Goal: Task Accomplishment & Management: Use online tool/utility

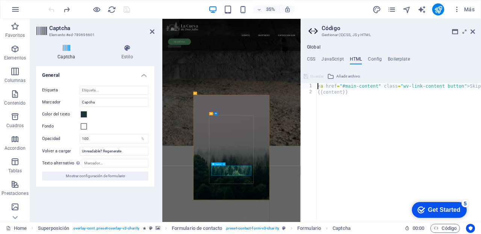
click at [97, 101] on input "Capcha" at bounding box center [114, 102] width 69 height 9
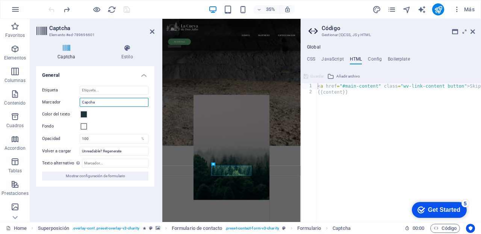
click at [97, 101] on input "Capcha" at bounding box center [114, 102] width 69 height 9
click at [99, 87] on input "Etiqueta" at bounding box center [114, 90] width 69 height 9
click at [127, 48] on icon at bounding box center [127, 48] width 55 height 8
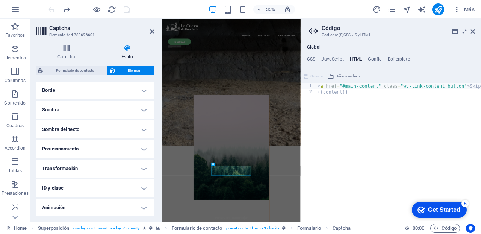
scroll to position [190, 0]
click at [141, 168] on h4 "ID y clase" at bounding box center [95, 168] width 118 height 18
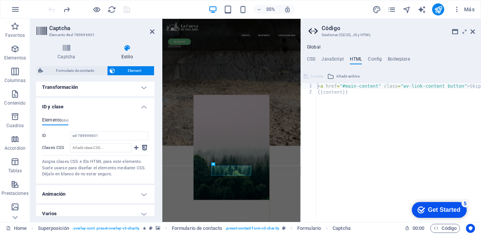
scroll to position [257, 0]
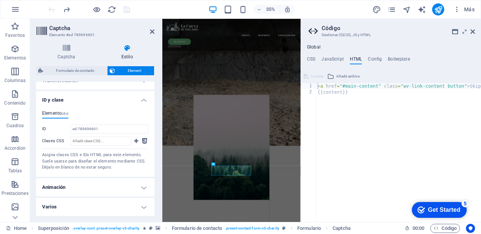
click at [142, 209] on h4 "Varios" at bounding box center [95, 207] width 118 height 18
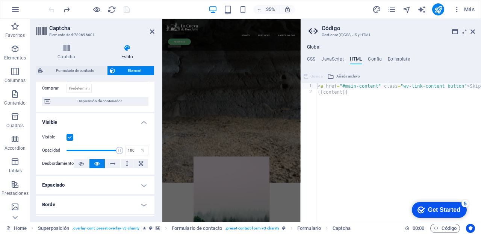
scroll to position [0, 0]
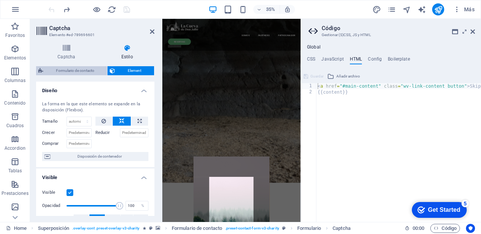
click at [74, 71] on span "Formulario de contacto" at bounding box center [74, 70] width 59 height 9
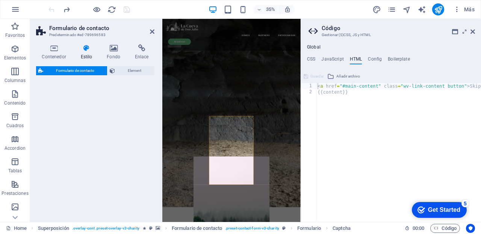
select select "rem"
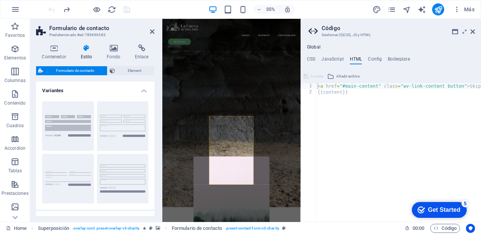
scroll to position [361, 0]
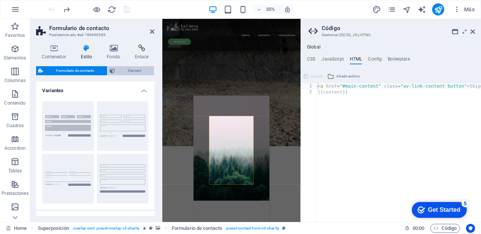
click at [132, 69] on span "Element" at bounding box center [134, 70] width 35 height 9
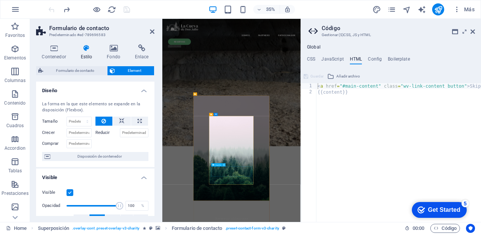
click at [224, 164] on icon at bounding box center [224, 164] width 2 height 3
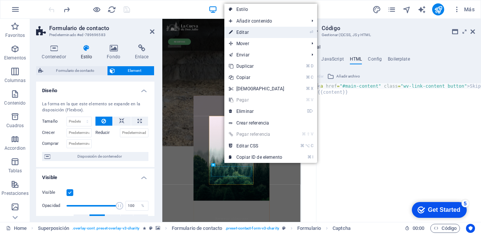
click at [244, 30] on link "⏎ Editar" at bounding box center [256, 32] width 65 height 11
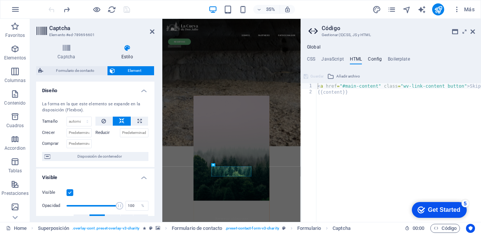
click at [376, 56] on h4 "Config" at bounding box center [375, 60] width 14 height 8
click at [376, 58] on h4 "Config" at bounding box center [375, 60] width 14 height 8
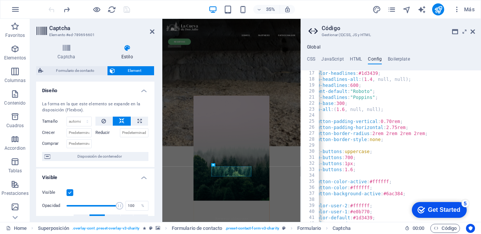
scroll to position [0, 0]
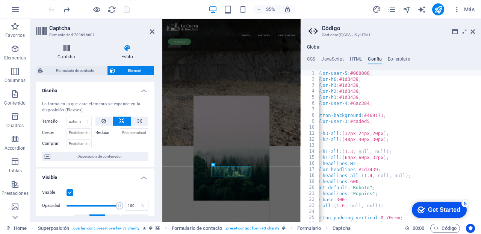
click at [66, 48] on icon at bounding box center [66, 48] width 61 height 8
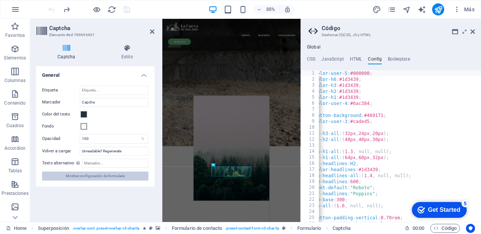
click at [86, 177] on span "Mostrar configuración de formulario" at bounding box center [95, 175] width 59 height 9
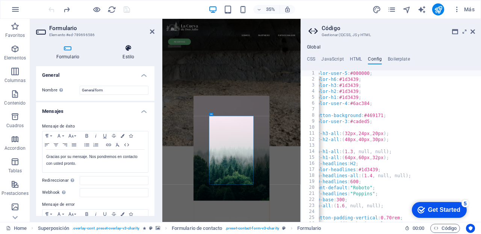
click at [128, 52] on h4 "Estilo" at bounding box center [129, 52] width 52 height 16
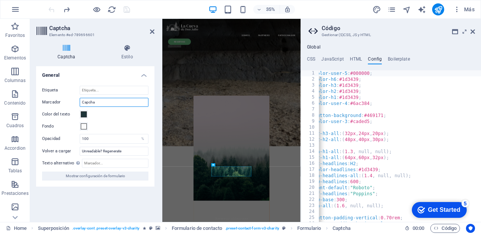
click at [98, 102] on input "Capcha" at bounding box center [114, 102] width 69 height 9
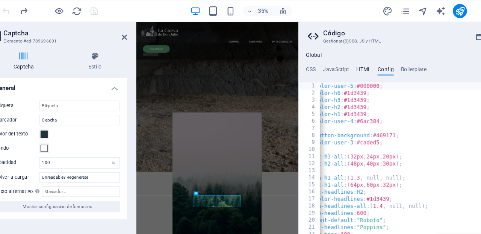
click at [357, 58] on h4 "HTML" at bounding box center [356, 60] width 12 height 8
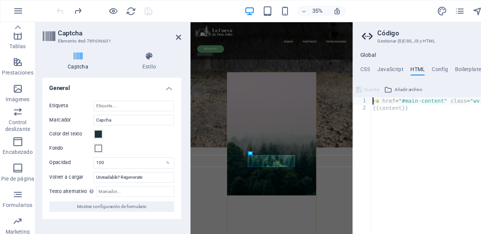
scroll to position [135, 0]
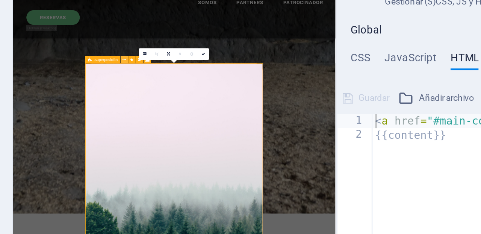
click at [210, 60] on icon at bounding box center [210, 59] width 2 height 3
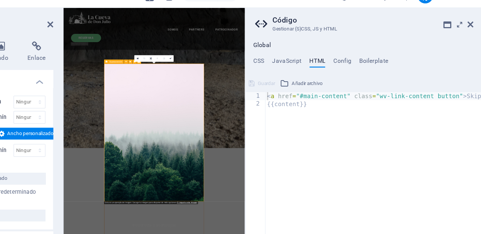
click at [195, 59] on icon at bounding box center [196, 59] width 2 height 3
click at [203, 60] on span "Superposición" at bounding box center [202, 60] width 10 height 2
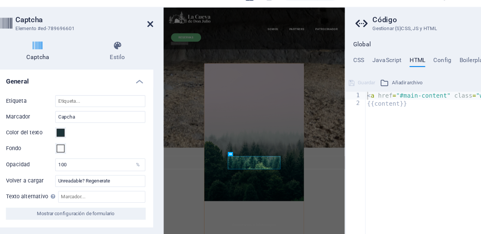
click at [153, 30] on icon at bounding box center [152, 32] width 5 height 6
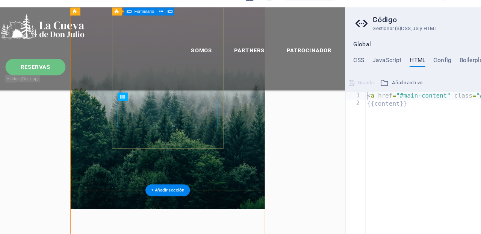
scroll to position [364, 0]
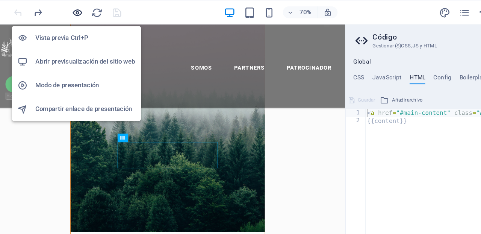
click at [95, 9] on icon "button" at bounding box center [96, 9] width 9 height 9
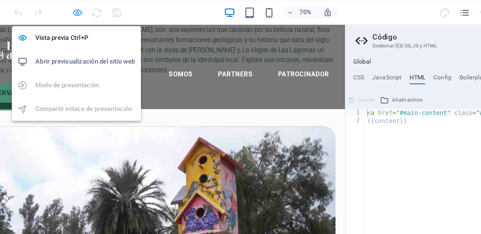
scroll to position [28, 0]
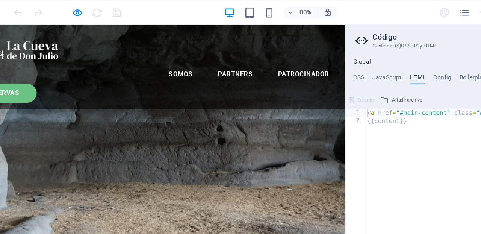
click at [33, 80] on link "RESERVAS" at bounding box center [-1, 89] width 65 height 18
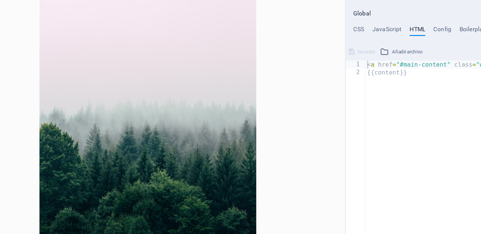
scroll to position [0, 0]
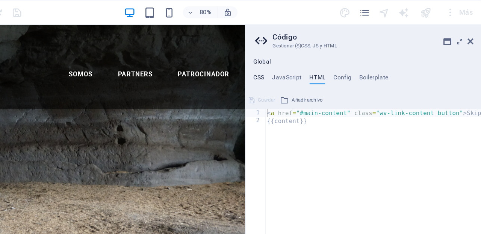
click at [313, 59] on h4 "CSS" at bounding box center [311, 60] width 8 height 8
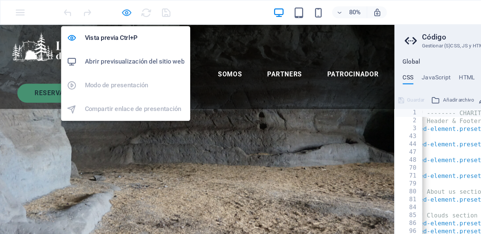
click at [95, 9] on icon "button" at bounding box center [96, 9] width 9 height 9
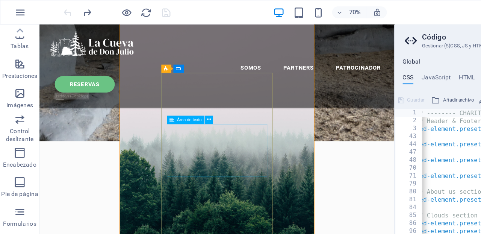
scroll to position [326, 0]
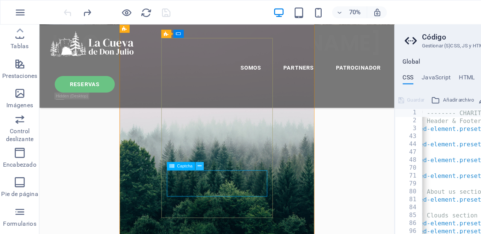
click at [152, 126] on icon at bounding box center [152, 127] width 3 height 6
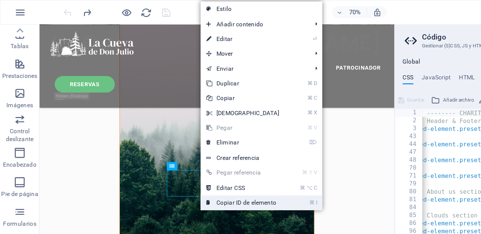
click at [194, 155] on link "⌘ I Copiar ID de elemento" at bounding box center [185, 154] width 65 height 11
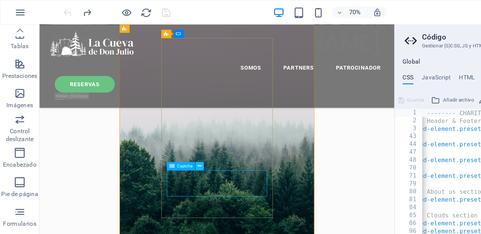
click at [153, 125] on icon at bounding box center [152, 127] width 3 height 6
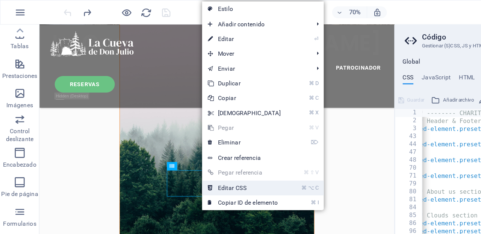
click at [180, 143] on link "⌘ ⌥ C Editar CSS" at bounding box center [186, 143] width 65 height 11
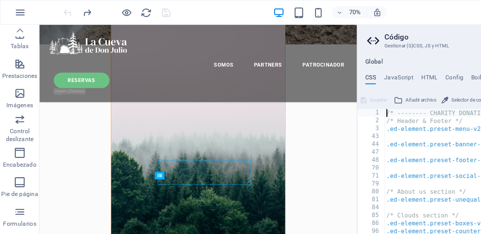
scroll to position [0, 0]
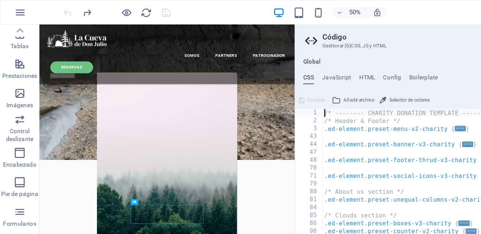
drag, startPoint x: 302, startPoint y: 22, endPoint x: 224, endPoint y: 33, distance: 78.5
click at [225, 33] on aside "Código Gestionar (S)CSS, JS y HTML Global CSS JavaScript HTML Config Boilerplat…" at bounding box center [353, 120] width 256 height 203
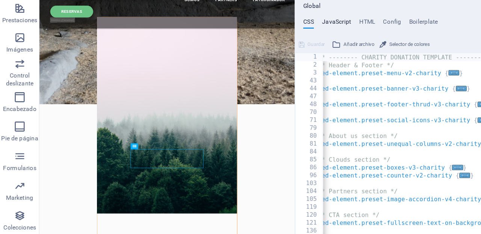
click at [258, 61] on h4 "JavaScript" at bounding box center [256, 60] width 22 height 8
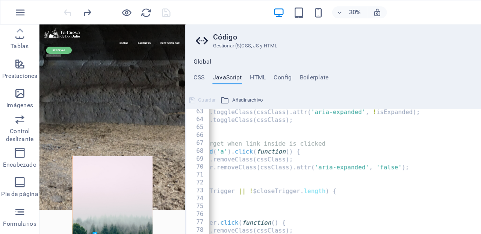
drag, startPoint x: 226, startPoint y: 99, endPoint x: 140, endPoint y: 100, distance: 85.3
click at [140, 100] on div "Home Favoritos Elementos Columnas Contenido Cuadros Accordion Tablas Prestacion…" at bounding box center [240, 120] width 481 height 203
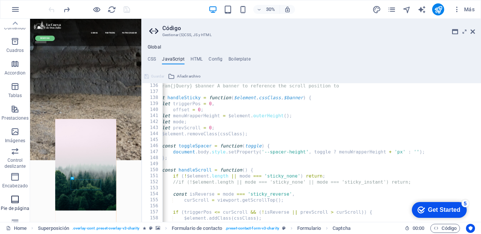
scroll to position [135, 0]
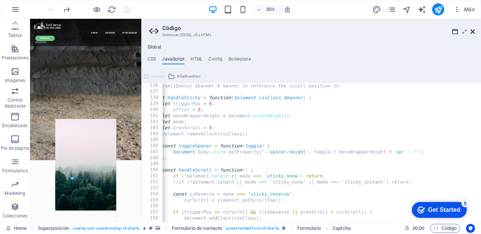
click at [473, 32] on icon at bounding box center [473, 32] width 5 height 6
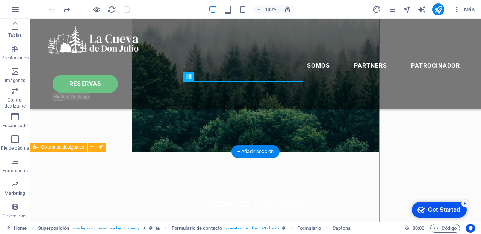
scroll to position [318, 0]
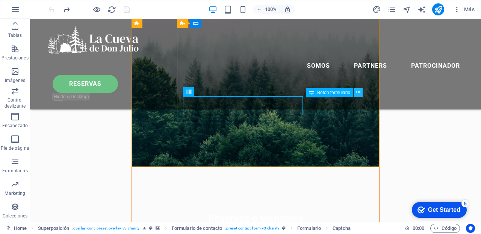
click at [360, 91] on icon at bounding box center [358, 92] width 4 height 8
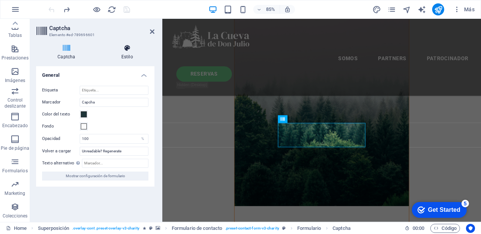
click at [128, 48] on icon at bounding box center [127, 48] width 55 height 8
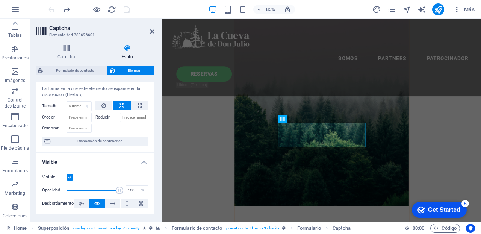
scroll to position [0, 0]
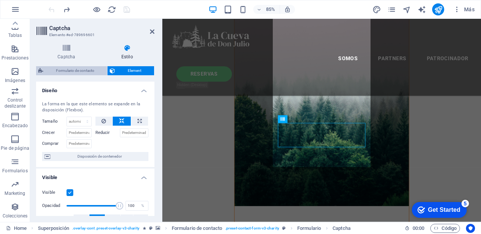
click at [83, 69] on span "Formulario de contacto" at bounding box center [74, 70] width 59 height 9
select select "rem"
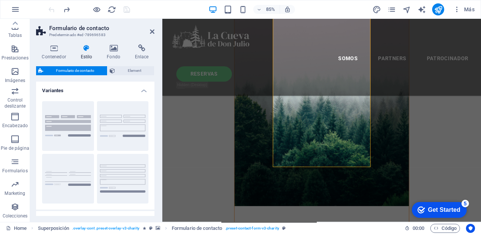
click at [86, 48] on icon at bounding box center [86, 48] width 23 height 8
click at [54, 49] on icon at bounding box center [54, 48] width 36 height 8
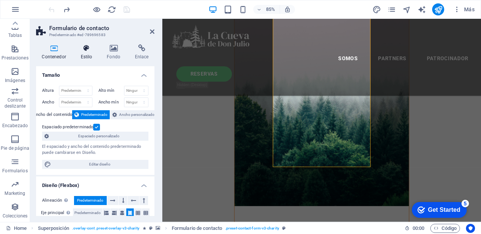
click at [87, 53] on h4 "Estilo" at bounding box center [88, 52] width 26 height 16
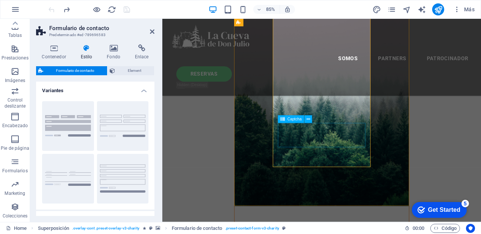
click at [296, 119] on span "Captcha" at bounding box center [295, 119] width 14 height 4
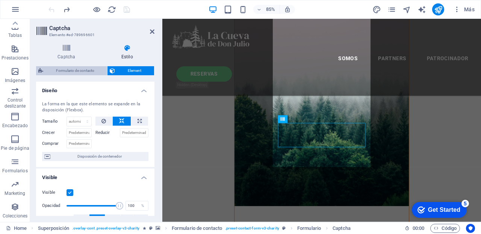
click at [74, 68] on span "Formulario de contacto" at bounding box center [74, 70] width 59 height 9
select select "rem"
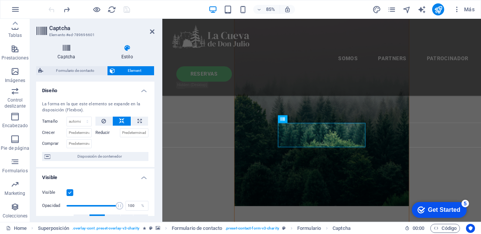
click at [65, 47] on icon at bounding box center [66, 48] width 61 height 8
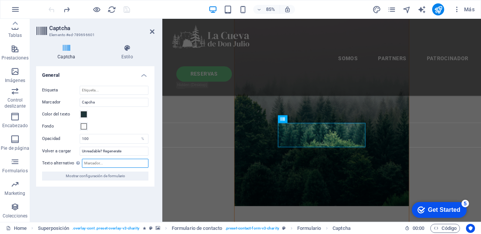
click at [95, 163] on input "Texto alternativo El texto alternativo es usado por aquellos dispositivos que n…" at bounding box center [115, 163] width 67 height 9
click at [105, 163] on input "Texto alternativo El texto alternativo es usado por aquellos dispositivos que n…" at bounding box center [115, 163] width 67 height 9
click at [105, 164] on input "Texto alternativo El texto alternativo es usado por aquellos dispositivos que n…" at bounding box center [115, 163] width 67 height 9
click at [105, 166] on input "Texto alternativo El texto alternativo es usado por aquellos dispositivos que n…" at bounding box center [115, 163] width 67 height 9
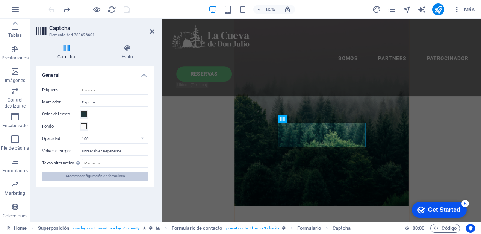
click at [91, 176] on span "Mostrar configuración de formulario" at bounding box center [95, 175] width 59 height 9
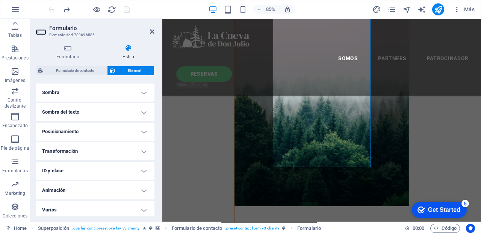
scroll to position [190, 0]
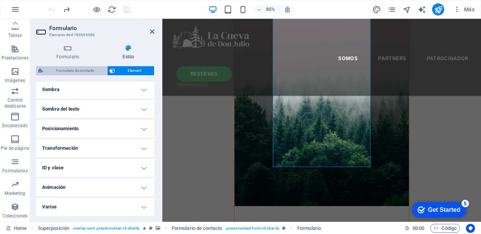
click at [78, 71] on span "Formulario de contacto" at bounding box center [74, 70] width 59 height 9
select select "rem"
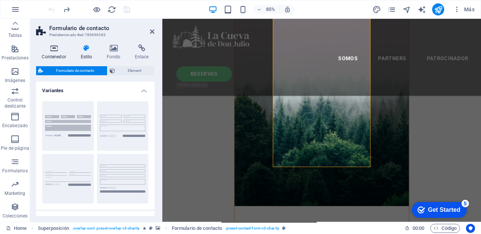
click at [53, 45] on icon at bounding box center [54, 48] width 36 height 8
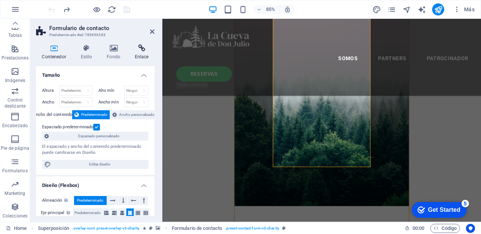
click at [142, 45] on icon at bounding box center [142, 48] width 26 height 8
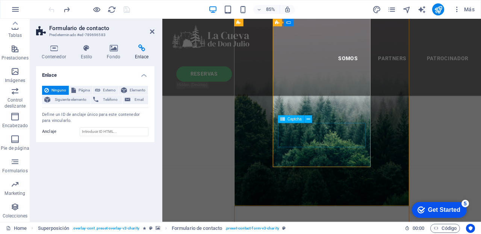
click at [309, 119] on icon at bounding box center [308, 119] width 3 height 7
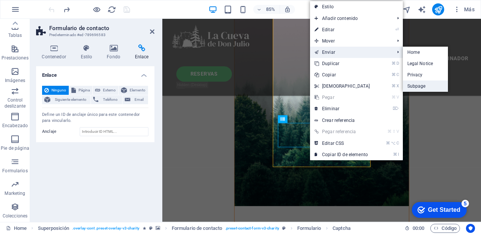
click at [423, 87] on link "Subpage" at bounding box center [425, 85] width 45 height 11
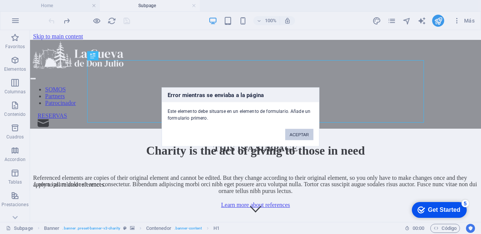
scroll to position [0, 0]
click at [294, 136] on button "ACEPTAR" at bounding box center [299, 134] width 28 height 11
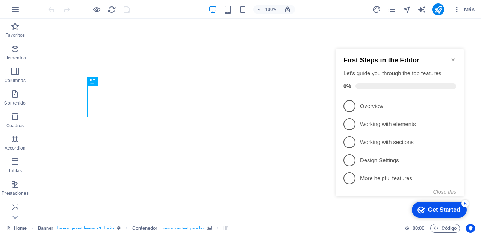
click at [454, 56] on icon "Minimize checklist" at bounding box center [453, 59] width 6 height 6
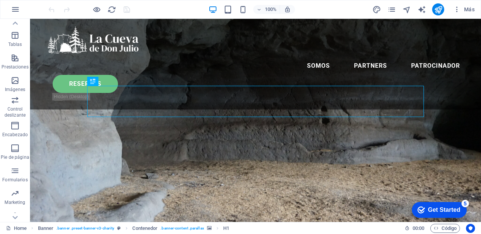
scroll to position [135, 0]
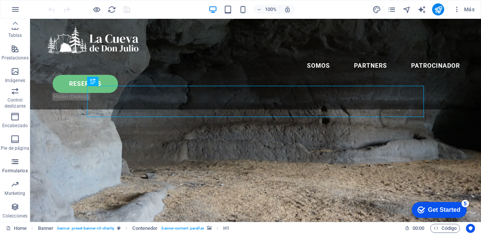
click at [15, 163] on icon "button" at bounding box center [15, 161] width 9 height 9
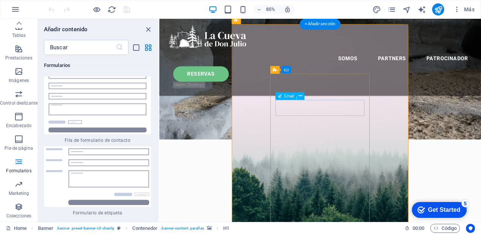
scroll to position [215, 0]
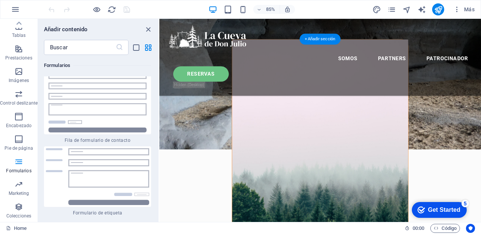
click at [392, 74] on figure at bounding box center [349, 193] width 208 height 300
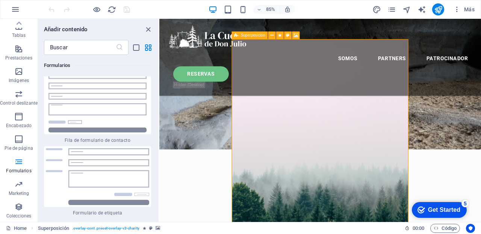
click at [253, 35] on span "Superposición" at bounding box center [253, 35] width 24 height 4
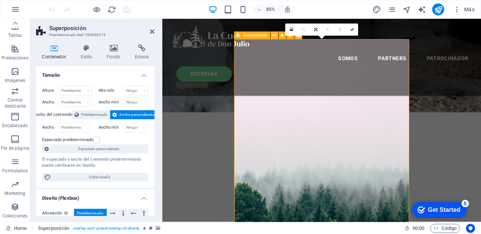
click at [275, 35] on icon at bounding box center [274, 35] width 3 height 7
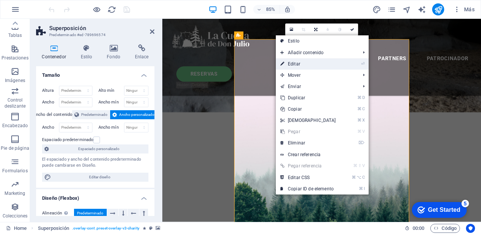
click at [301, 64] on link "⏎ Editar" at bounding box center [308, 63] width 65 height 11
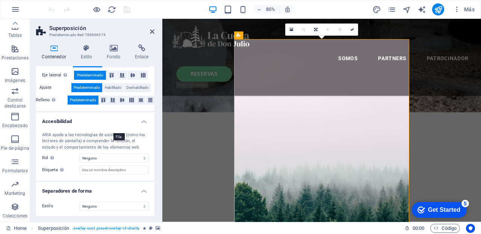
scroll to position [164, 0]
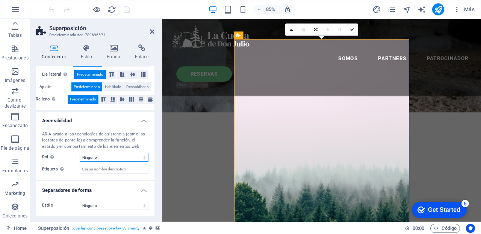
click at [143, 156] on select "Ninguno Alert Article Banner Comment Complementary Dialog Encabezado Marquee Pi…" at bounding box center [114, 157] width 69 height 9
click at [87, 50] on icon at bounding box center [86, 48] width 23 height 8
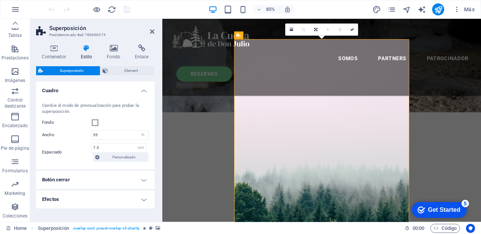
click at [142, 179] on h4 "Botón cerrar" at bounding box center [95, 180] width 118 height 18
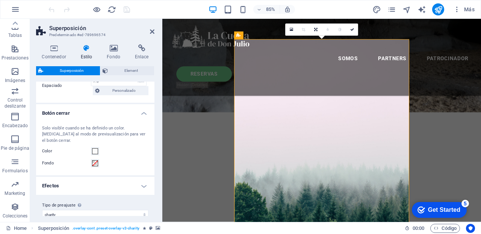
scroll to position [70, 0]
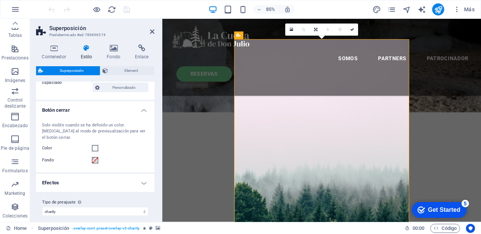
click at [142, 111] on h4 "Botón cerrar" at bounding box center [95, 108] width 118 height 14
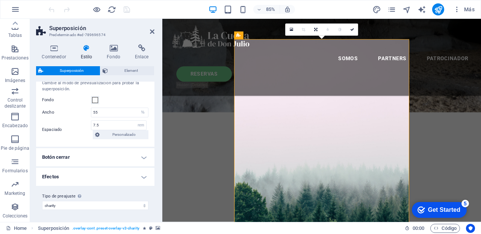
click at [142, 176] on h4 "Efectos" at bounding box center [95, 177] width 118 height 18
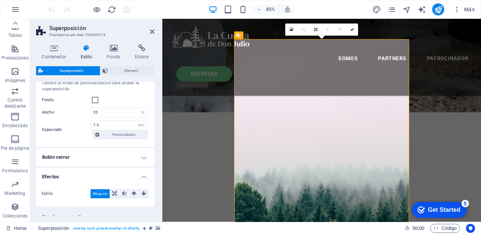
scroll to position [43, 0]
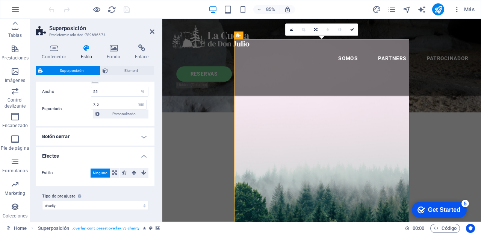
click at [143, 154] on h4 "Efectos" at bounding box center [95, 154] width 118 height 14
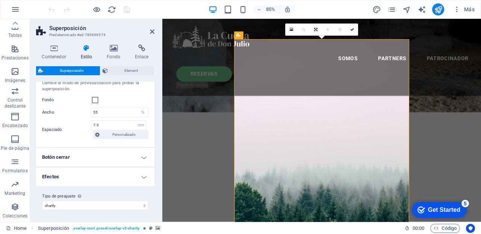
scroll to position [23, 0]
click at [143, 205] on select "charity Añadir tipo de preajuste" at bounding box center [95, 205] width 106 height 9
click at [115, 47] on icon at bounding box center [113, 48] width 25 height 8
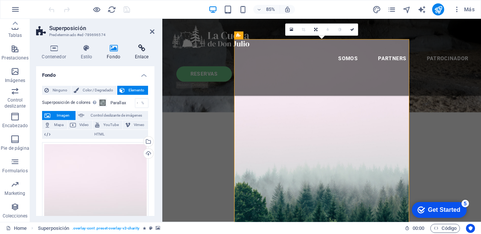
click at [141, 48] on icon at bounding box center [142, 48] width 26 height 8
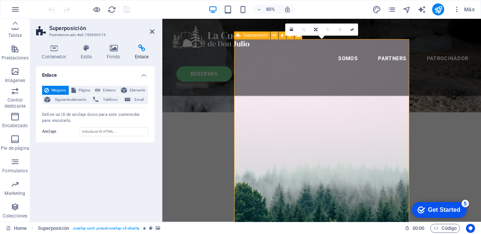
click at [274, 35] on icon at bounding box center [274, 35] width 3 height 7
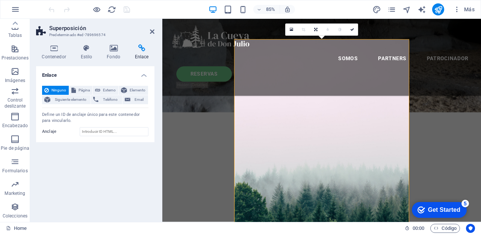
click at [343, 65] on figure at bounding box center [350, 193] width 206 height 300
click at [280, 60] on div "SOMOS Partners Patrocinador RESERVAS" at bounding box center [349, 64] width 375 height 91
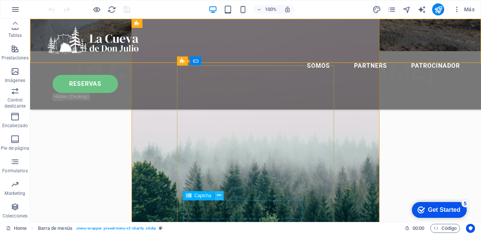
click at [220, 193] on icon at bounding box center [219, 195] width 4 height 8
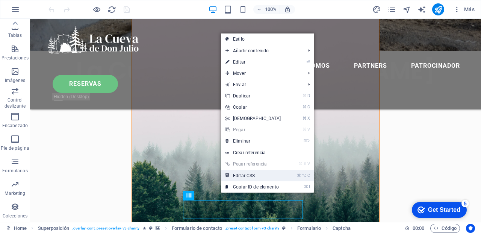
click at [242, 172] on link "⌘ ⌥ C Editar CSS" at bounding box center [253, 175] width 65 height 11
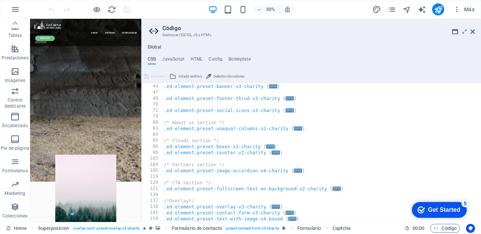
scroll to position [24, 0]
click at [73, 214] on icon at bounding box center [72, 213] width 2 height 3
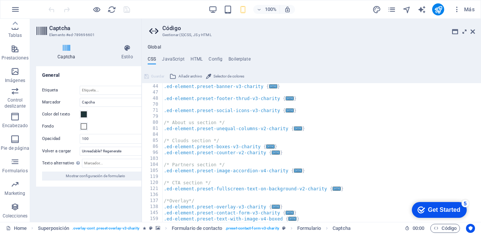
click at [465, 30] on icon at bounding box center [465, 32] width 0 height 6
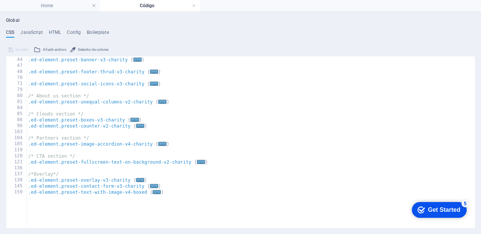
scroll to position [0, 0]
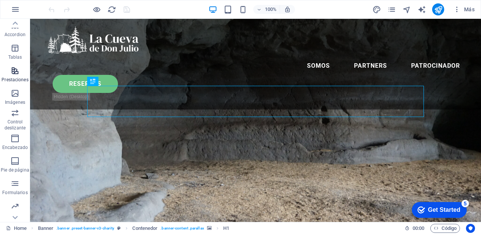
scroll to position [117, 0]
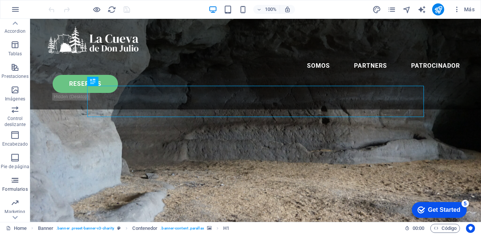
click at [13, 180] on icon "button" at bounding box center [15, 180] width 9 height 9
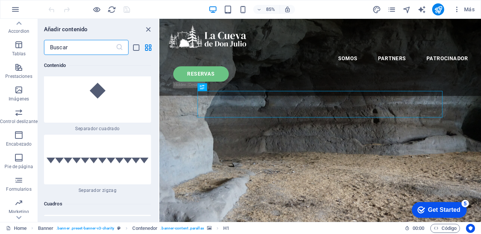
scroll to position [10590, 0]
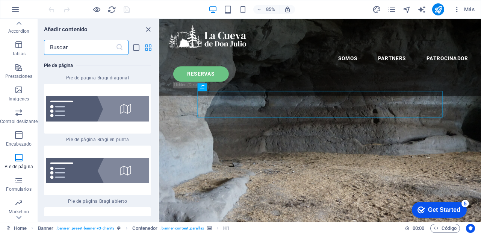
click at [148, 47] on icon "grid-view" at bounding box center [148, 47] width 9 height 9
click at [135, 46] on icon "list-view" at bounding box center [136, 47] width 9 height 9
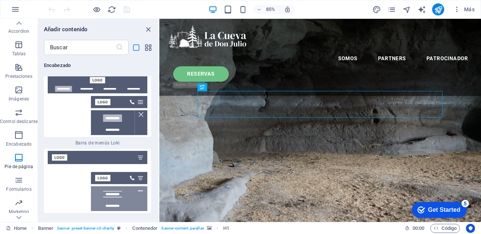
scroll to position [11857, 0]
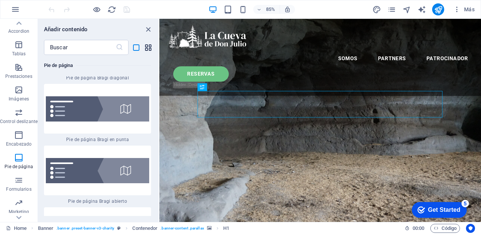
click at [150, 47] on icon "grid-view" at bounding box center [148, 47] width 9 height 9
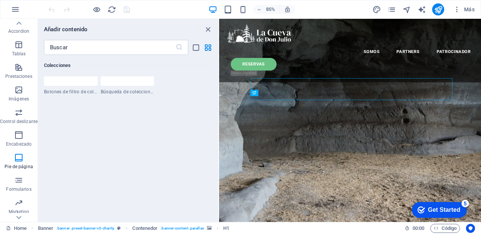
scroll to position [3581, 0]
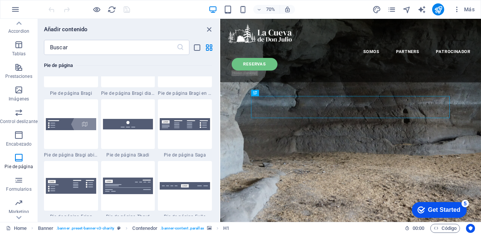
drag, startPoint x: 159, startPoint y: 51, endPoint x: 220, endPoint y: 55, distance: 61.8
click at [220, 55] on section "Favoritos Elementos Columnas Contenido Cuadros Accordion Tablas Prestaciones Im…" at bounding box center [240, 120] width 481 height 203
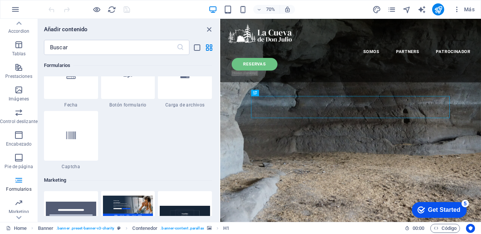
scroll to position [4081, 0]
click at [68, 135] on icon at bounding box center [71, 135] width 10 height 10
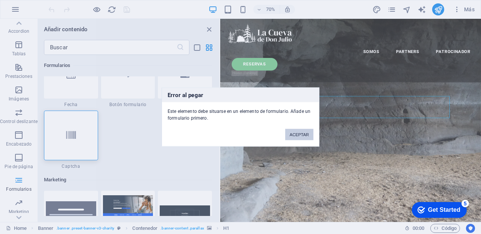
click at [299, 135] on button "ACEPTAR" at bounding box center [299, 134] width 28 height 11
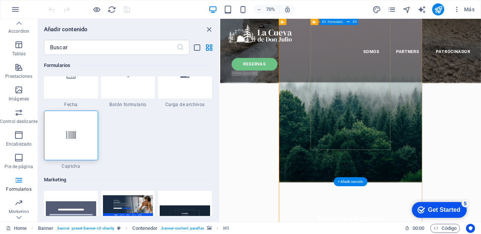
scroll to position [357, 0]
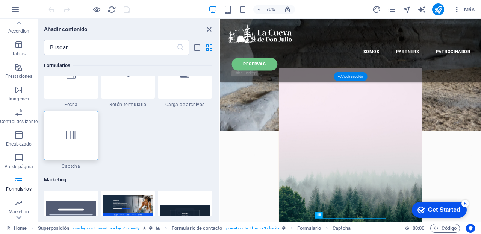
scroll to position [224, 0]
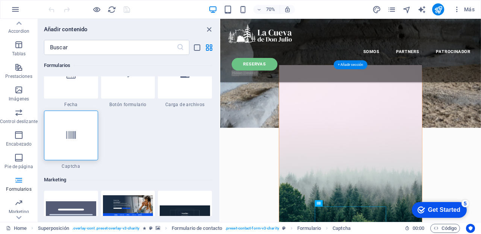
click at [319, 118] on figure at bounding box center [406, 235] width 204 height 300
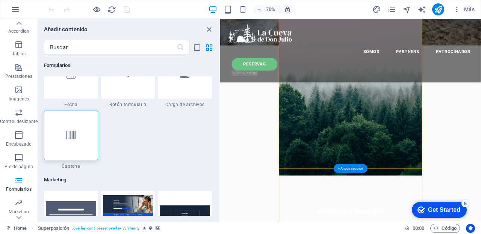
scroll to position [376, 0]
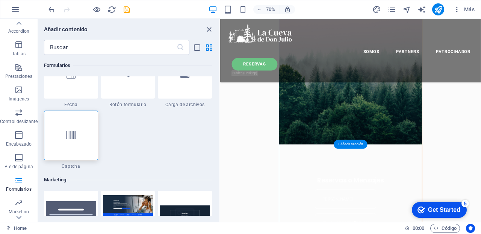
click at [316, 131] on figure at bounding box center [406, 65] width 204 height 265
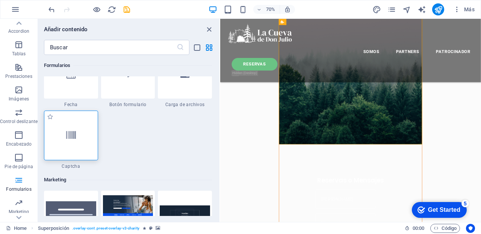
click at [70, 134] on icon at bounding box center [71, 135] width 10 height 10
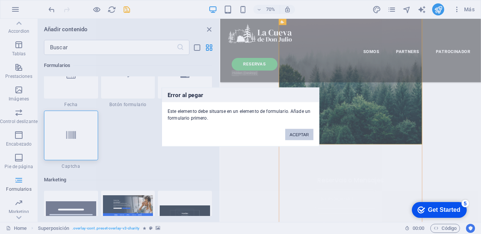
click at [297, 133] on button "ACEPTAR" at bounding box center [299, 134] width 28 height 11
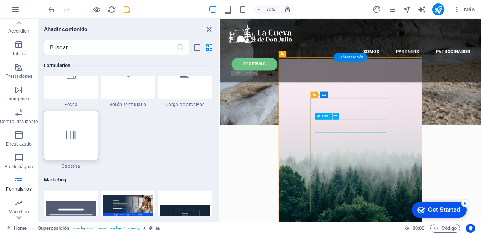
scroll to position [240, 0]
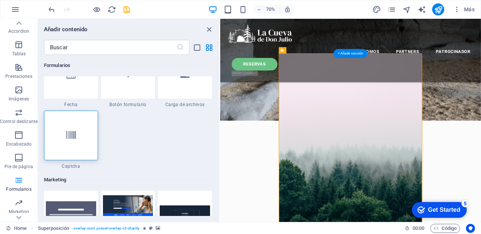
click at [314, 79] on figure at bounding box center [406, 201] width 204 height 265
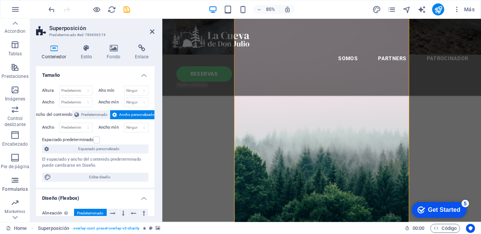
click at [15, 182] on icon "button" at bounding box center [15, 180] width 9 height 9
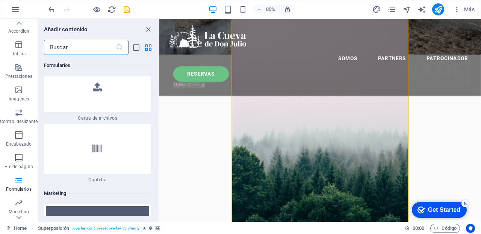
scroll to position [12121, 0]
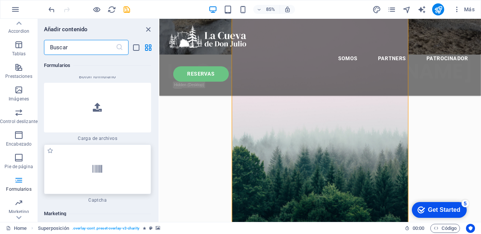
click at [95, 164] on icon at bounding box center [97, 169] width 10 height 10
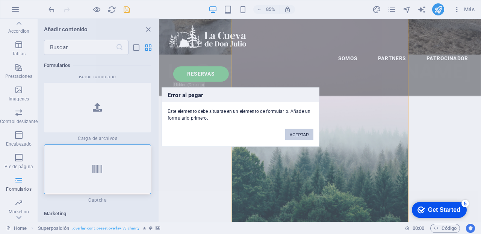
click at [304, 133] on button "ACEPTAR" at bounding box center [299, 134] width 28 height 11
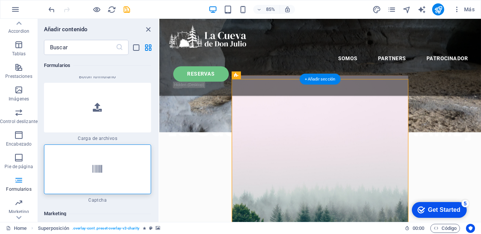
scroll to position [167, 0]
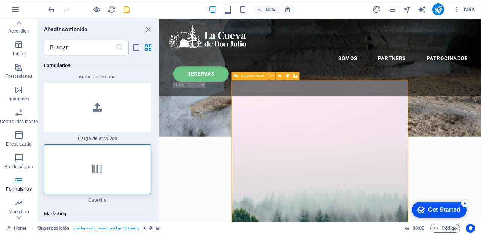
click at [256, 75] on span "Superposición" at bounding box center [253, 76] width 24 height 4
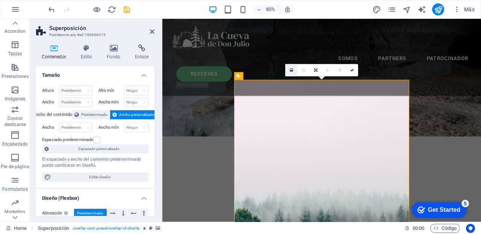
click at [292, 69] on icon at bounding box center [291, 70] width 3 height 5
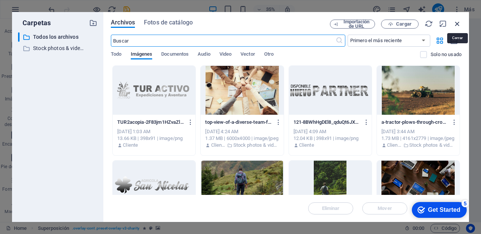
click at [457, 23] on icon "button" at bounding box center [457, 24] width 8 height 8
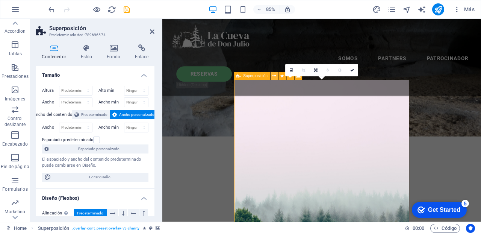
click at [276, 75] on icon at bounding box center [274, 76] width 3 height 7
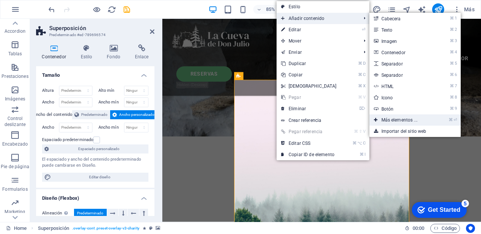
click at [398, 119] on link "⌘ ⏎ Más elementos ..." at bounding box center [401, 119] width 63 height 11
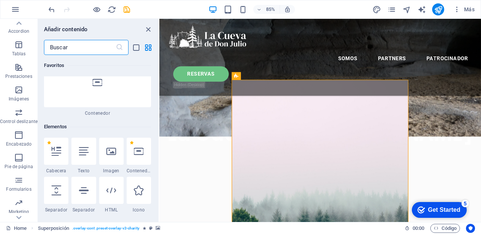
scroll to position [81, 0]
click at [78, 46] on input "text" at bounding box center [80, 47] width 72 height 15
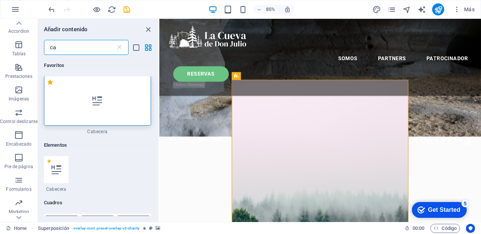
scroll to position [0, 0]
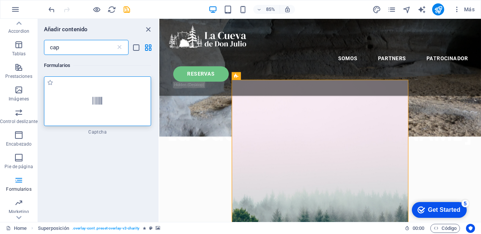
type input "cap"
click at [100, 100] on icon at bounding box center [97, 101] width 10 height 10
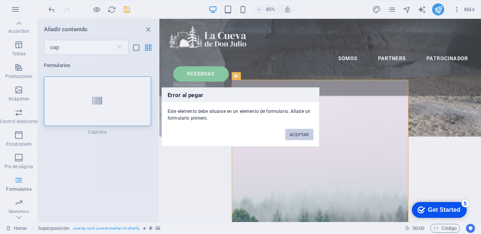
click at [300, 133] on button "ACEPTAR" at bounding box center [299, 134] width 28 height 11
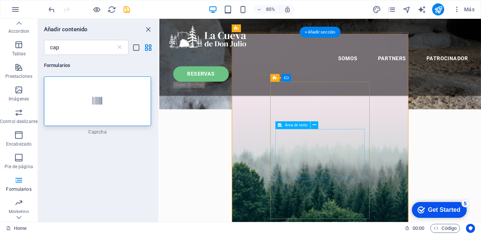
scroll to position [226, 0]
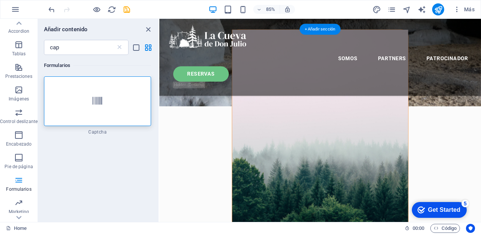
click at [254, 173] on figure at bounding box center [349, 164] width 208 height 265
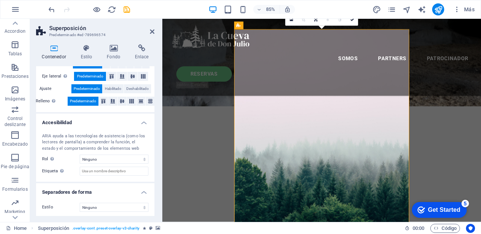
scroll to position [164, 0]
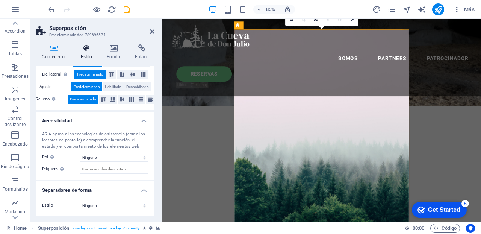
click at [86, 50] on icon at bounding box center [86, 48] width 23 height 8
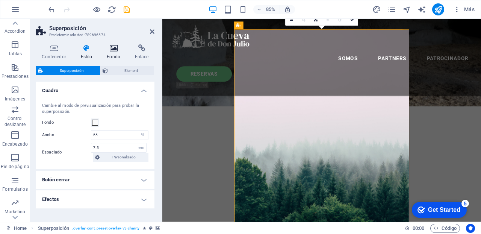
click at [112, 50] on icon at bounding box center [113, 48] width 25 height 8
click at [141, 48] on icon at bounding box center [142, 48] width 26 height 8
click at [58, 26] on h2 "Superposición" at bounding box center [101, 28] width 105 height 7
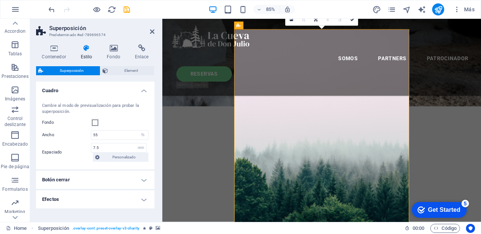
click at [58, 26] on h2 "Superposición" at bounding box center [101, 28] width 105 height 7
click at [54, 46] on icon at bounding box center [54, 48] width 36 height 8
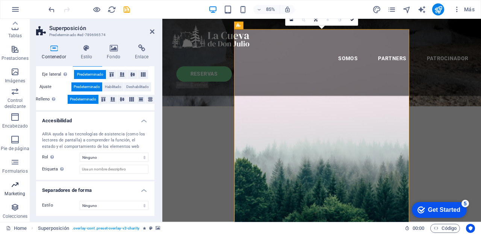
scroll to position [135, 0]
click at [238, 24] on icon at bounding box center [239, 26] width 4 height 8
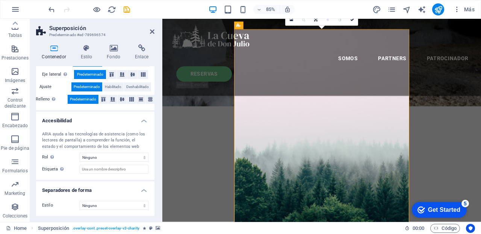
click at [38, 27] on icon at bounding box center [41, 31] width 11 height 11
click at [62, 27] on h2 "Superposición" at bounding box center [101, 28] width 105 height 7
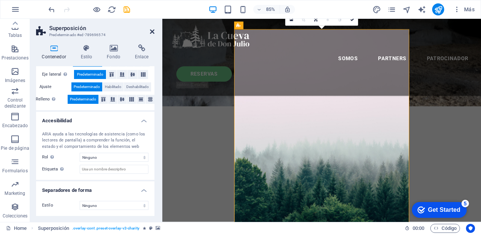
click at [152, 30] on icon at bounding box center [152, 32] width 5 height 6
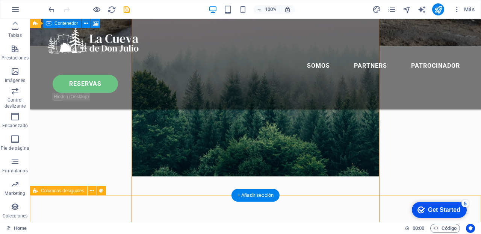
scroll to position [271, 0]
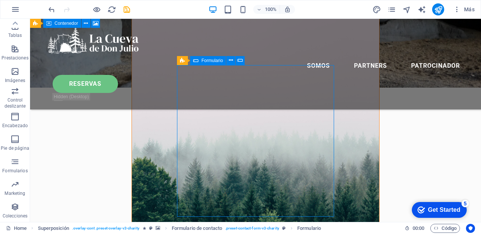
scroll to position [216, 0]
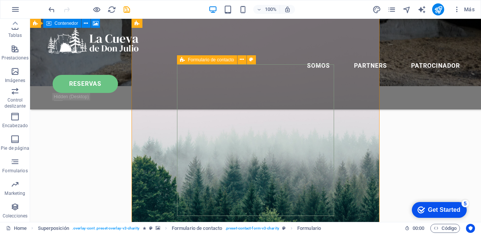
click at [197, 59] on span "Formulario de contacto" at bounding box center [211, 60] width 46 height 5
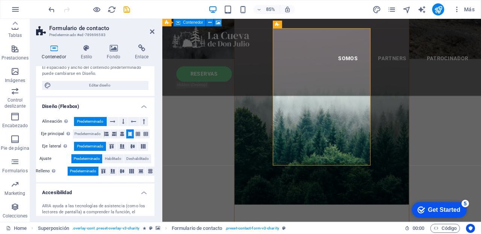
scroll to position [71, 0]
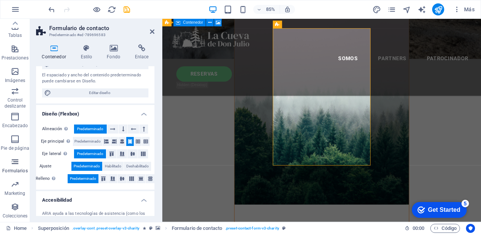
click at [15, 164] on icon "button" at bounding box center [15, 161] width 9 height 9
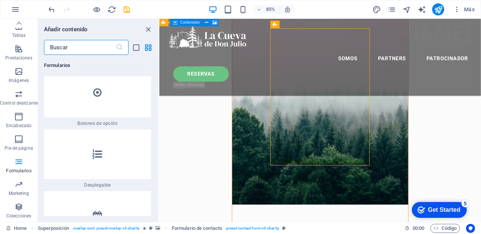
scroll to position [12009, 0]
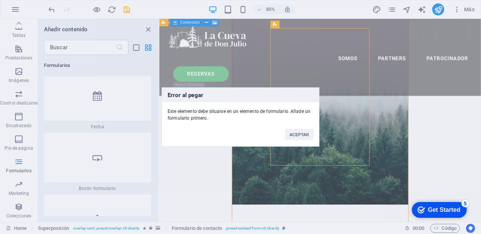
scroll to position [12094, 0]
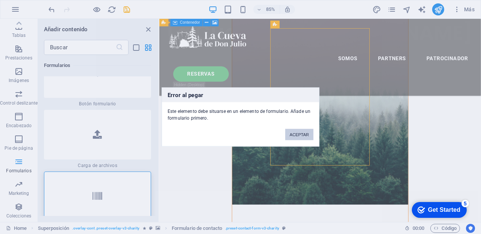
click at [300, 134] on button "ACEPTAR" at bounding box center [299, 134] width 28 height 11
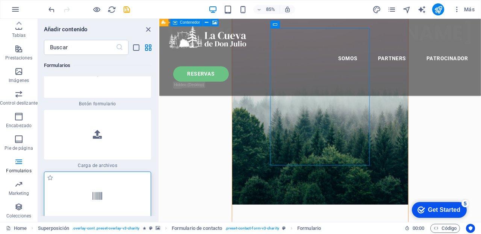
click at [96, 191] on icon at bounding box center [97, 196] width 10 height 10
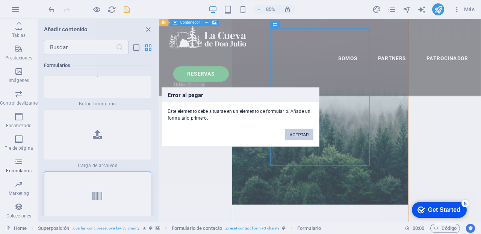
click at [298, 135] on button "ACEPTAR" at bounding box center [299, 134] width 28 height 11
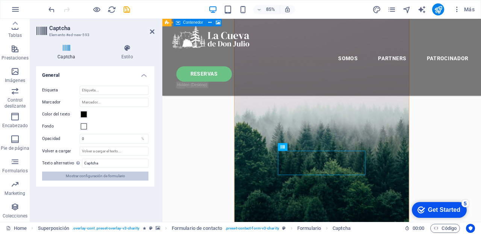
click at [104, 176] on span "Mostrar configuración de formulario" at bounding box center [95, 175] width 59 height 9
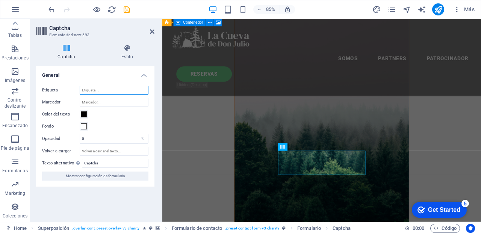
click at [92, 89] on input "Etiqueta" at bounding box center [114, 90] width 69 height 9
type input "formulario"
click at [109, 101] on input "Marcador" at bounding box center [114, 102] width 69 height 9
click at [95, 102] on input "Marcador" at bounding box center [114, 102] width 69 height 9
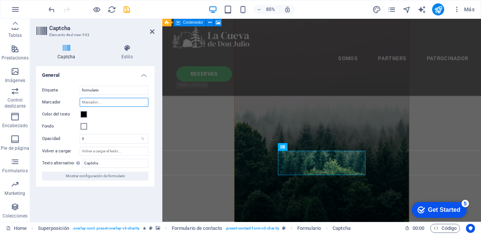
click at [95, 102] on input "Marcador" at bounding box center [114, 102] width 69 height 9
click at [103, 102] on input "Marcador" at bounding box center [114, 102] width 69 height 9
type input "text"
click at [129, 135] on input "0" at bounding box center [114, 138] width 68 height 9
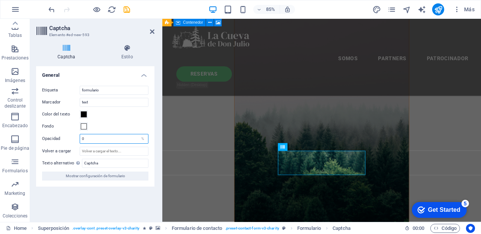
click at [129, 135] on input "0" at bounding box center [114, 138] width 68 height 9
click at [128, 45] on icon at bounding box center [127, 48] width 55 height 8
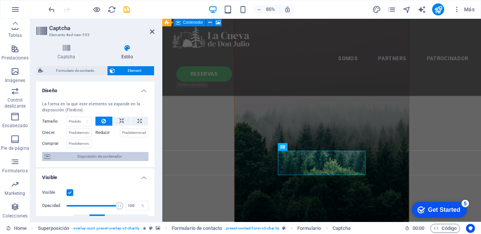
click at [101, 157] on span "Disposición de contenedor" at bounding box center [100, 156] width 94 height 9
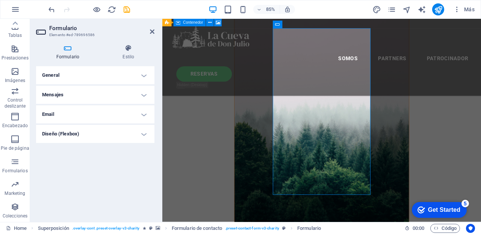
click at [146, 74] on h4 "General" at bounding box center [95, 75] width 118 height 18
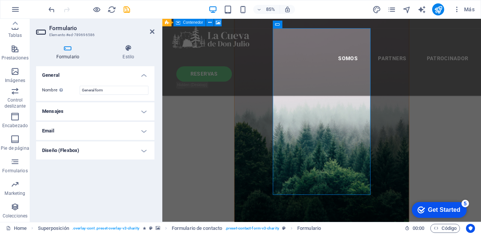
click at [146, 74] on h4 "General" at bounding box center [95, 73] width 118 height 14
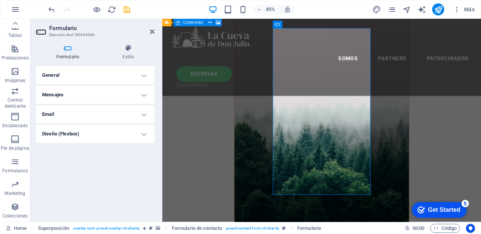
click at [145, 92] on h4 "Mensajes" at bounding box center [95, 95] width 118 height 18
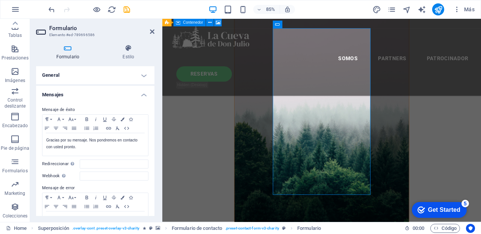
click at [145, 92] on h4 "Mensajes" at bounding box center [95, 93] width 118 height 14
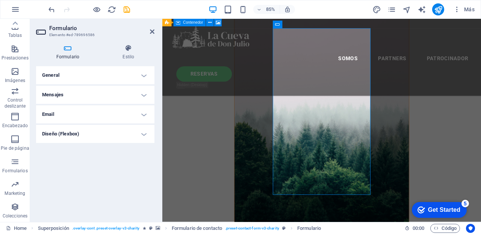
click at [144, 116] on h4 "Email" at bounding box center [95, 114] width 118 height 18
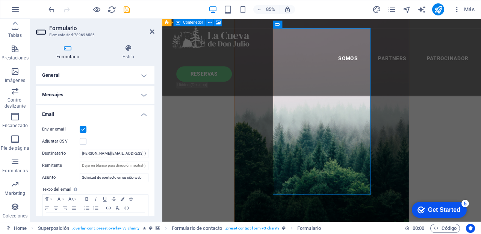
click at [144, 116] on h4 "Email" at bounding box center [95, 112] width 118 height 14
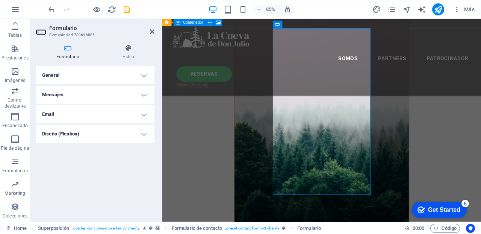
click at [146, 131] on h4 "Diseño (Flexbox)" at bounding box center [95, 134] width 118 height 18
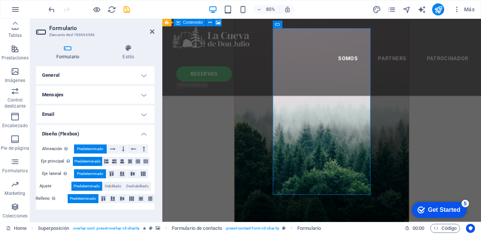
click at [146, 131] on h4 "Diseño (Flexbox)" at bounding box center [95, 132] width 118 height 14
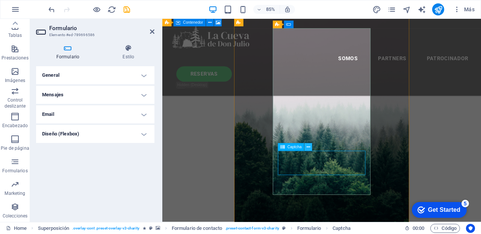
click at [309, 148] on icon at bounding box center [308, 147] width 3 height 7
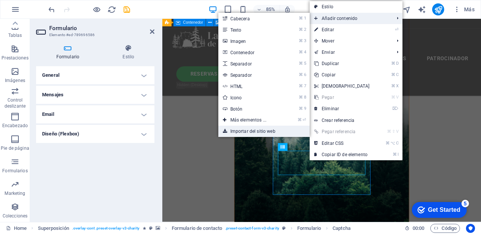
click at [240, 129] on link "Importar del sitio web" at bounding box center [263, 131] width 91 height 11
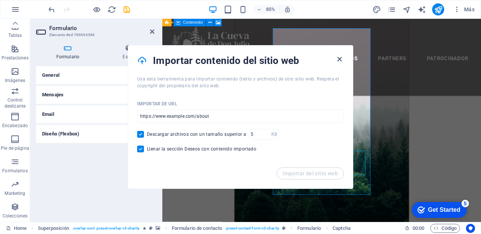
click at [341, 58] on icon "button" at bounding box center [339, 59] width 9 height 9
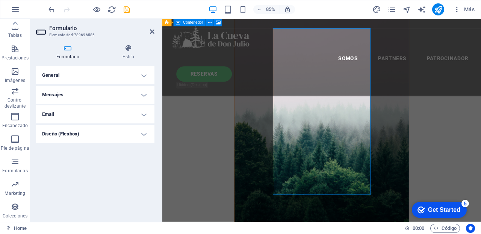
click at [119, 196] on div "General Nombre Define un nombre para el formulario. General form Mensajes Mensa…" at bounding box center [95, 141] width 118 height 150
click at [273, 199] on figure at bounding box center [350, 122] width 206 height 300
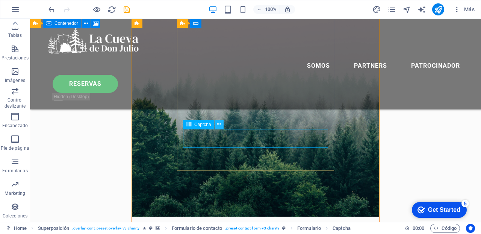
click at [219, 123] on icon at bounding box center [219, 124] width 4 height 8
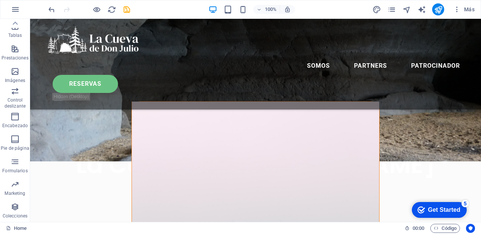
scroll to position [166, 0]
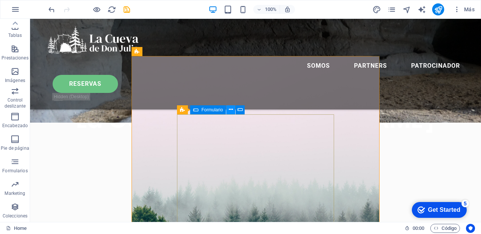
click at [232, 108] on icon at bounding box center [231, 110] width 4 height 8
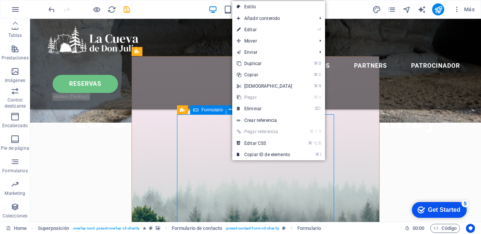
click at [211, 109] on span "Formulario" at bounding box center [211, 110] width 21 height 5
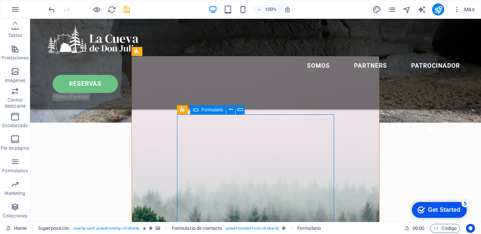
click at [211, 109] on span "Formulario" at bounding box center [211, 110] width 21 height 5
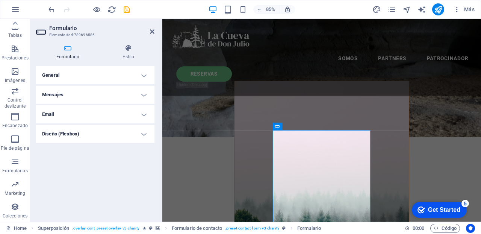
click at [146, 76] on h4 "General" at bounding box center [95, 75] width 118 height 18
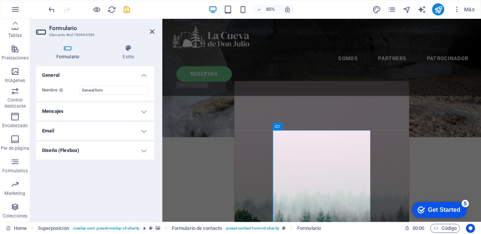
click at [146, 74] on h4 "General" at bounding box center [95, 73] width 118 height 14
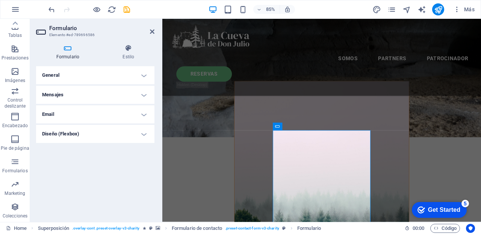
click at [145, 94] on h4 "Mensajes" at bounding box center [95, 95] width 118 height 18
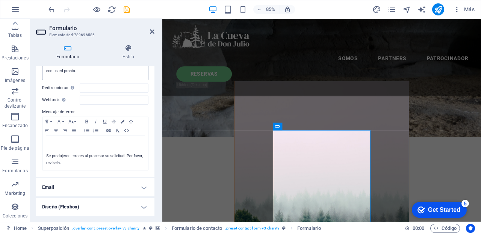
scroll to position [0, 0]
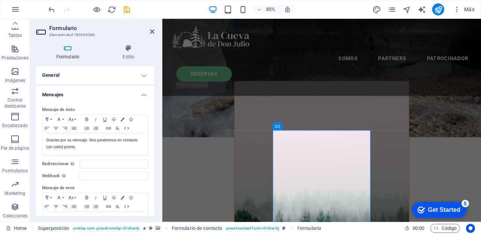
click at [143, 94] on h4 "Mensajes" at bounding box center [95, 93] width 118 height 14
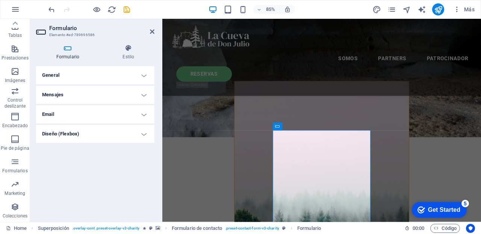
click at [144, 117] on h4 "Email" at bounding box center [95, 114] width 118 height 18
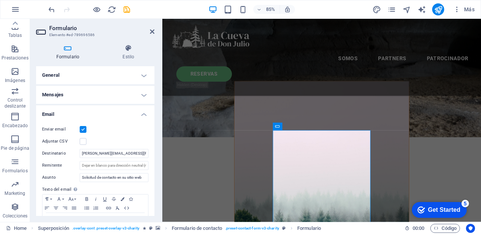
click at [142, 113] on h4 "Email" at bounding box center [95, 112] width 118 height 14
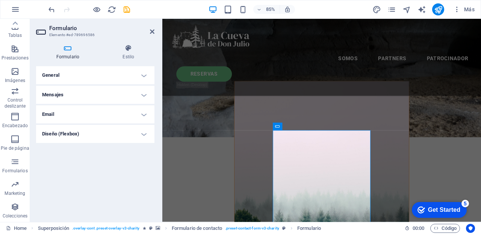
click at [145, 112] on h4 "Email" at bounding box center [95, 114] width 118 height 18
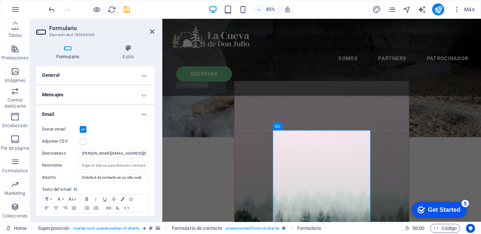
click at [145, 112] on h4 "Email" at bounding box center [95, 112] width 118 height 14
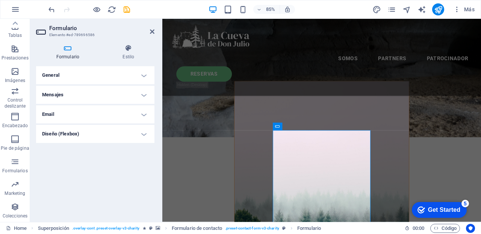
click at [146, 136] on h4 "Diseño (Flexbox)" at bounding box center [95, 134] width 118 height 18
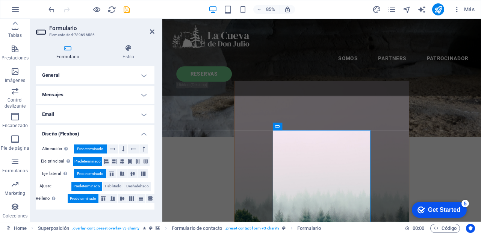
click at [146, 133] on h4 "Diseño (Flexbox)" at bounding box center [95, 132] width 118 height 14
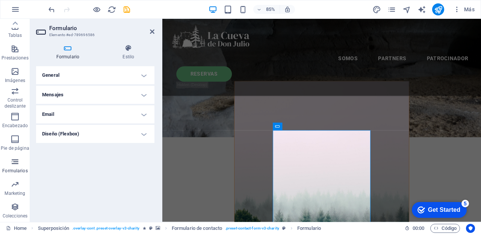
click at [15, 164] on icon "button" at bounding box center [15, 161] width 9 height 9
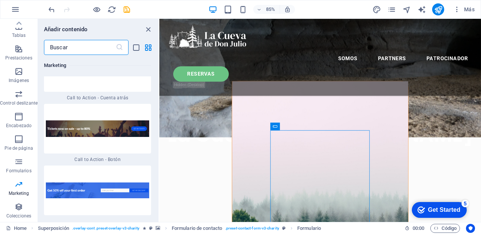
scroll to position [13778, 0]
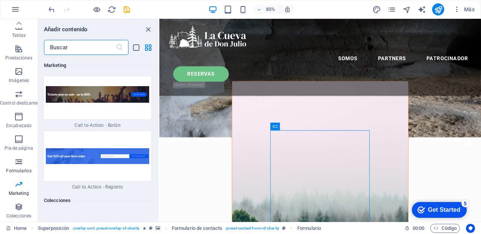
click at [14, 165] on icon "button" at bounding box center [18, 161] width 9 height 9
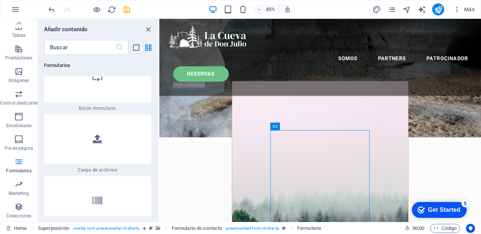
scroll to position [12097, 0]
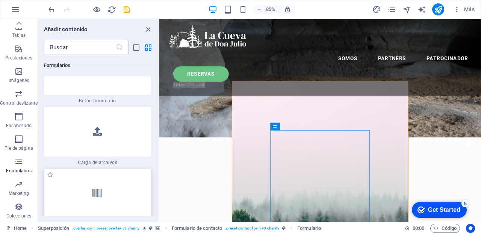
click at [91, 168] on div at bounding box center [97, 193] width 107 height 50
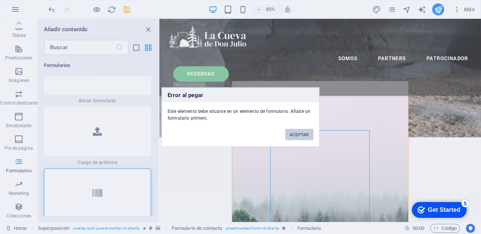
click at [298, 133] on button "ACEPTAR" at bounding box center [299, 134] width 28 height 11
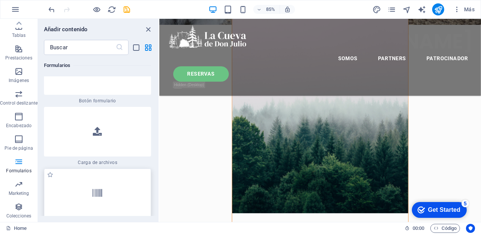
scroll to position [345, 0]
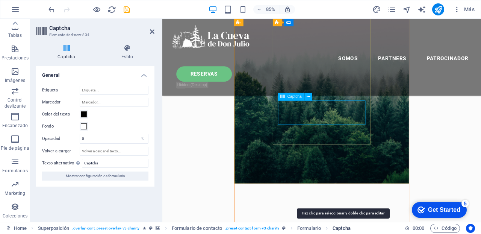
click at [343, 227] on span "Captcha" at bounding box center [342, 228] width 18 height 9
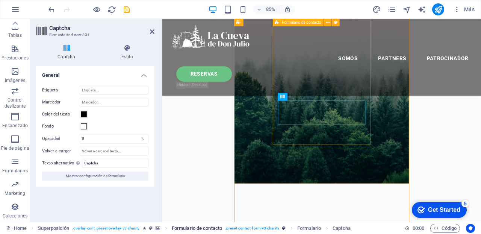
click at [252, 228] on span ". preset-contact-form-v3-charity" at bounding box center [252, 228] width 54 height 9
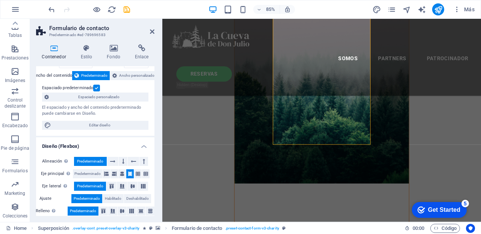
scroll to position [0, 0]
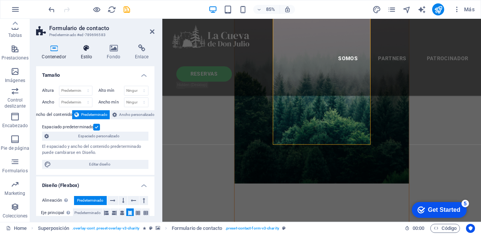
click at [87, 47] on icon at bounding box center [86, 48] width 23 height 8
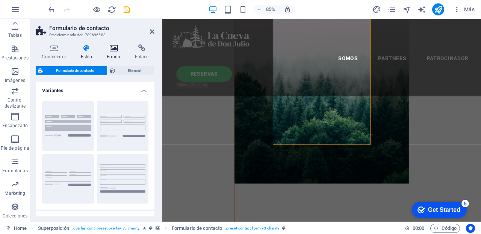
click at [115, 49] on icon at bounding box center [113, 48] width 25 height 8
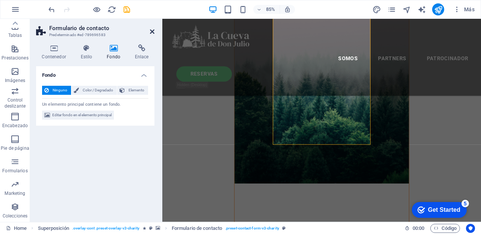
click at [151, 30] on icon at bounding box center [152, 32] width 5 height 6
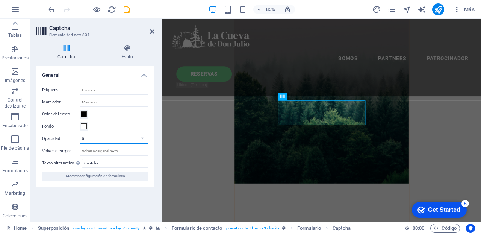
click at [97, 136] on input "0" at bounding box center [114, 138] width 68 height 9
type input "100"
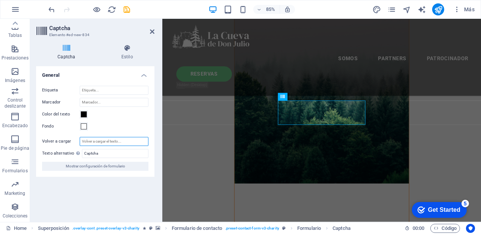
click at [114, 141] on input "Volver a cargar" at bounding box center [114, 141] width 69 height 9
click at [103, 142] on input "Volver a cargar" at bounding box center [114, 141] width 69 height 9
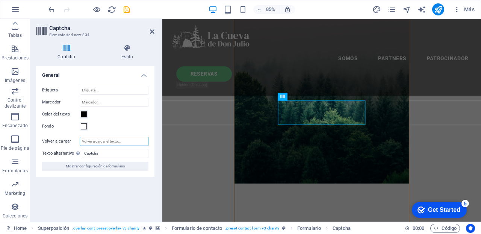
click at [113, 142] on input "Volver a cargar" at bounding box center [114, 141] width 69 height 9
type input "100%"
click at [109, 151] on input "Captcha" at bounding box center [115, 153] width 67 height 9
click at [108, 137] on input "100%" at bounding box center [114, 141] width 69 height 9
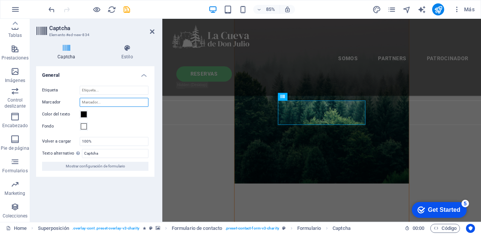
click at [105, 100] on input "Marcador" at bounding box center [114, 102] width 69 height 9
click at [90, 89] on input "Etiqueta" at bounding box center [114, 90] width 69 height 9
click at [146, 74] on h4 "General" at bounding box center [95, 73] width 118 height 14
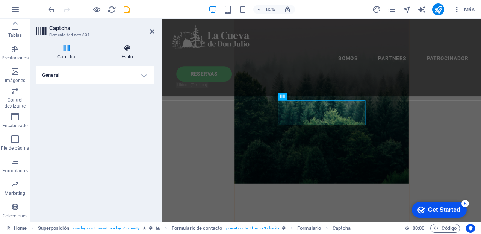
click at [128, 46] on icon at bounding box center [127, 48] width 55 height 8
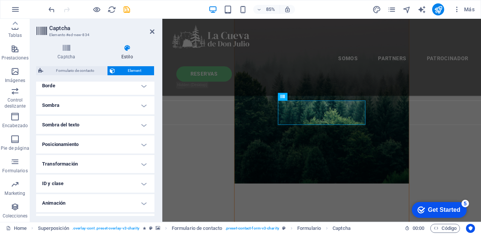
scroll to position [190, 0]
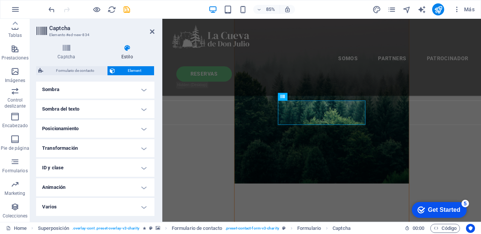
click at [141, 206] on h4 "Varios" at bounding box center [95, 207] width 118 height 18
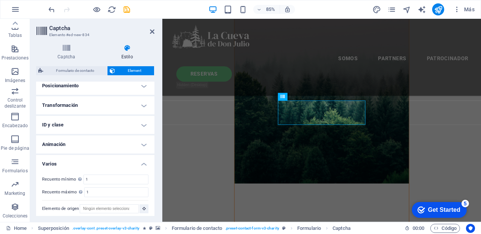
scroll to position [236, 0]
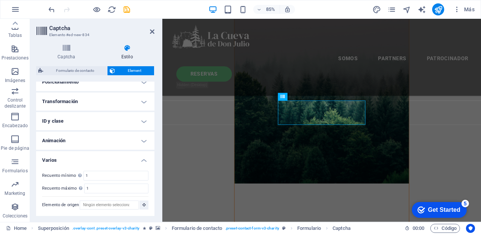
click at [141, 157] on h4 "Varios" at bounding box center [95, 158] width 118 height 14
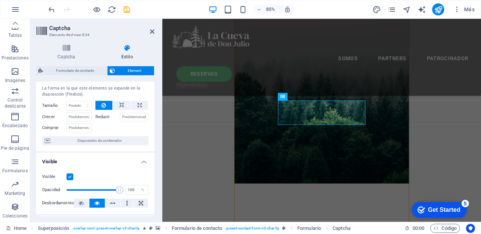
scroll to position [0, 0]
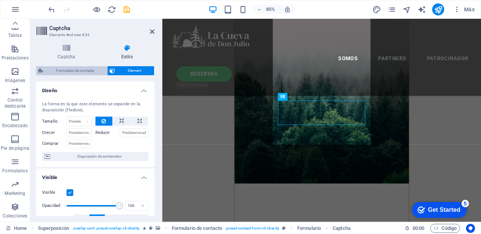
click at [69, 68] on span "Formulario de contacto" at bounding box center [74, 70] width 59 height 9
select select "rem"
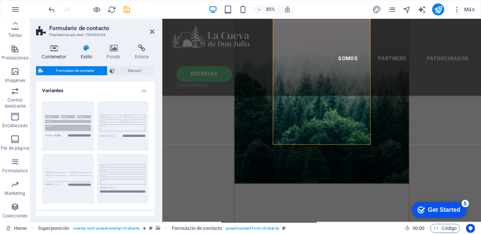
click at [55, 45] on icon at bounding box center [54, 48] width 36 height 8
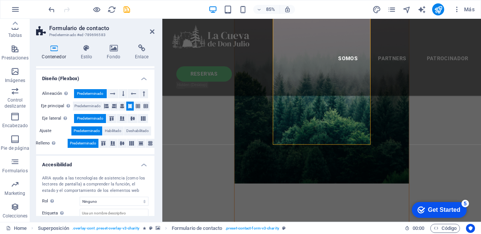
scroll to position [151, 0]
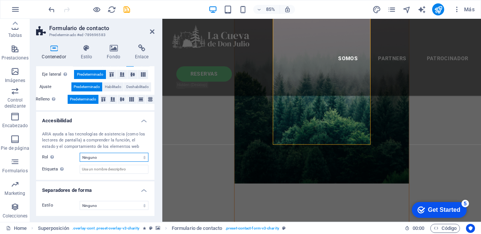
click at [141, 156] on select "Ninguno Alert Article Banner Comment Complementary Dialog Encabezado Marquee Pi…" at bounding box center [114, 157] width 69 height 9
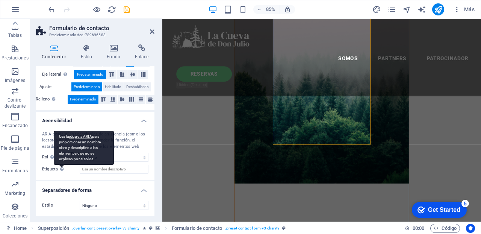
click at [60, 165] on div "Usa la etiqueta ARIA para proporcionar un nombre claro y descriptivo a los elem…" at bounding box center [84, 148] width 60 height 34
click at [80, 167] on input "Etiqueta Usa la etiqueta ARIA para proporcionar un nombre claro y descriptivo a…" at bounding box center [114, 169] width 69 height 9
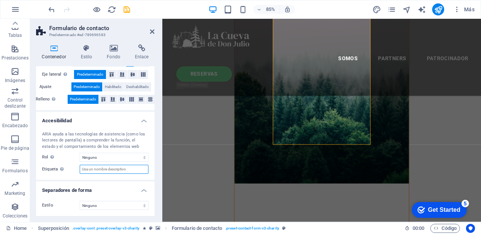
click at [91, 170] on input "Etiqueta Usa la etiqueta ARIA para proporcionar un nombre claro y descriptivo a…" at bounding box center [114, 169] width 69 height 9
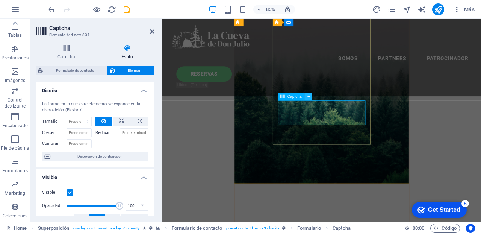
click at [309, 96] on icon at bounding box center [308, 97] width 3 height 7
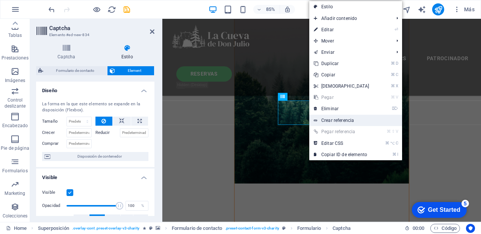
click at [341, 120] on link "Crear referencia" at bounding box center [355, 120] width 93 height 11
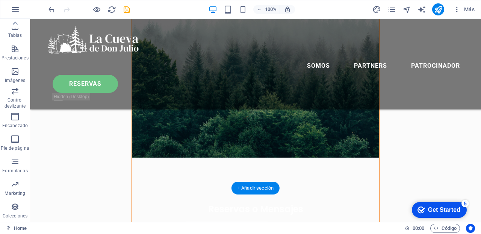
scroll to position [271, 0]
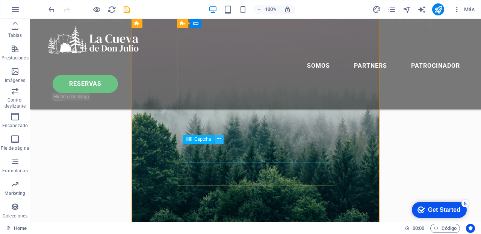
click at [220, 138] on icon at bounding box center [219, 139] width 4 height 8
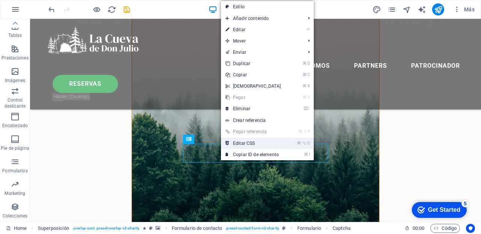
click at [243, 141] on link "⌘ ⌥ C Editar CSS" at bounding box center [253, 143] width 65 height 11
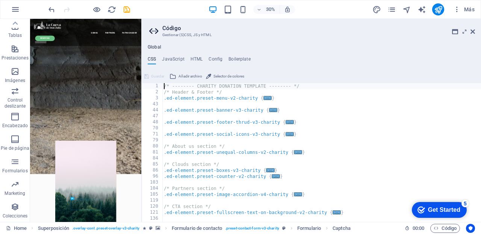
scroll to position [276, 0]
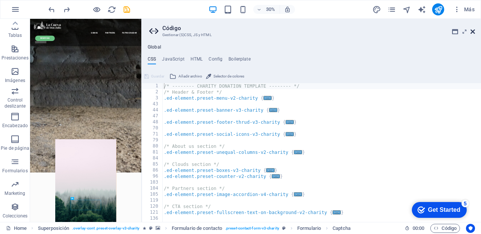
click at [474, 30] on icon at bounding box center [473, 32] width 5 height 6
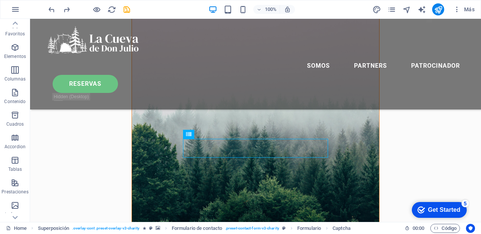
scroll to position [0, 0]
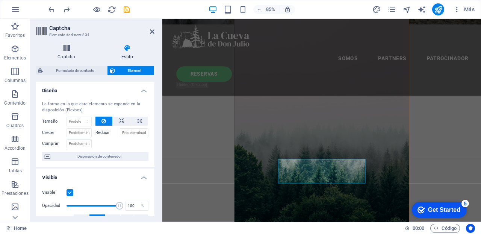
click at [64, 50] on icon at bounding box center [66, 48] width 61 height 8
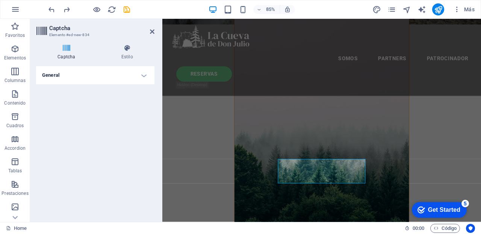
click at [148, 74] on h4 "General" at bounding box center [95, 75] width 118 height 18
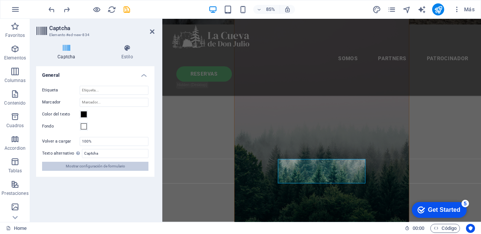
click at [83, 167] on span "Mostrar configuración de formulario" at bounding box center [95, 166] width 59 height 9
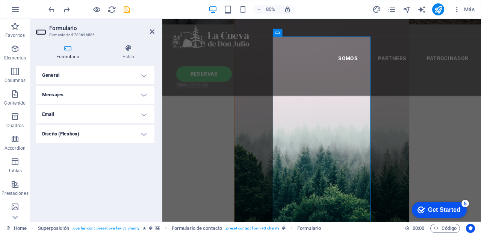
click at [145, 133] on h4 "Diseño (Flexbox)" at bounding box center [95, 134] width 118 height 18
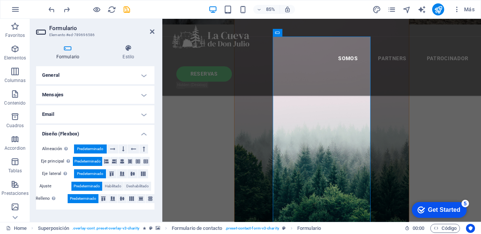
click at [145, 133] on h4 "Diseño (Flexbox)" at bounding box center [95, 132] width 118 height 14
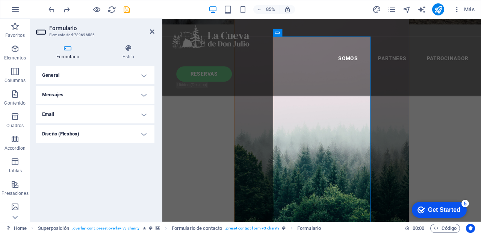
click at [144, 115] on h4 "Email" at bounding box center [95, 114] width 118 height 18
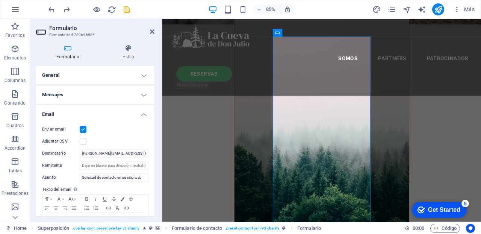
click at [144, 115] on h4 "Email" at bounding box center [95, 112] width 118 height 14
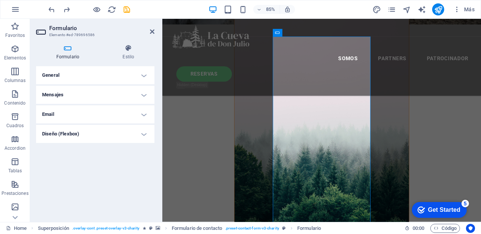
click at [142, 96] on h4 "Mensajes" at bounding box center [95, 95] width 118 height 18
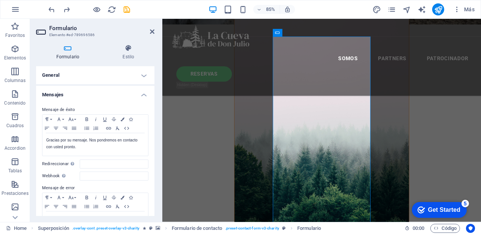
click at [142, 96] on h4 "Mensajes" at bounding box center [95, 93] width 118 height 14
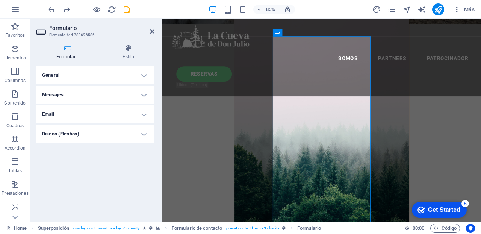
click at [145, 77] on h4 "General" at bounding box center [95, 75] width 118 height 18
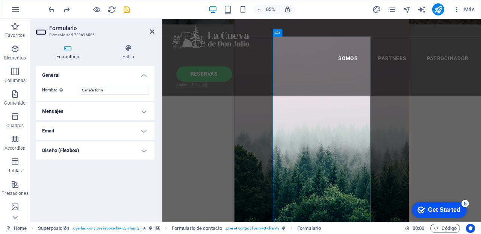
click at [145, 77] on h4 "General" at bounding box center [95, 73] width 118 height 14
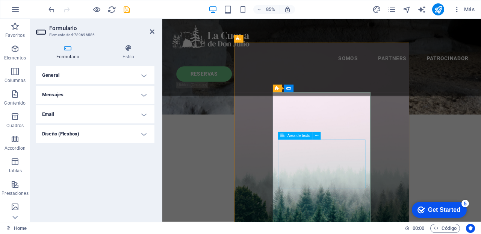
scroll to position [186, 0]
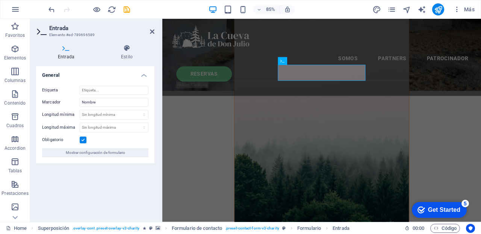
scroll to position [249, 0]
click at [431, 193] on figure at bounding box center [350, 159] width 206 height 300
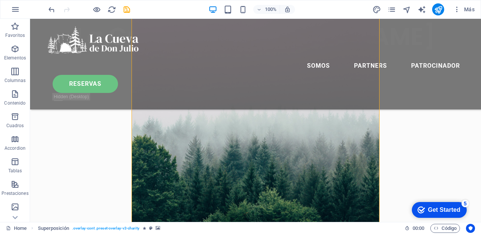
click at [347, 190] on figure at bounding box center [255, 113] width 247 height 280
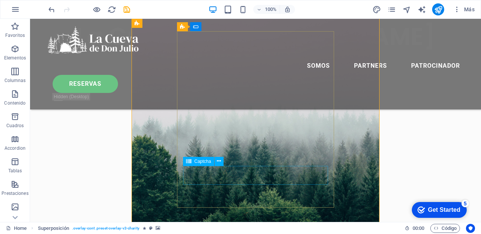
click at [221, 160] on icon at bounding box center [219, 161] width 4 height 8
click at [220, 161] on icon at bounding box center [219, 161] width 4 height 8
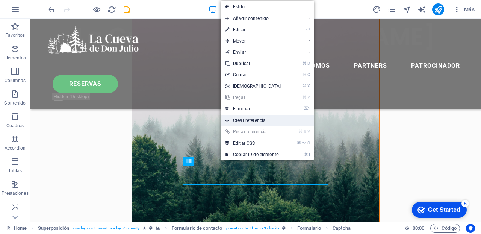
click at [256, 120] on link "Crear referencia" at bounding box center [267, 120] width 93 height 11
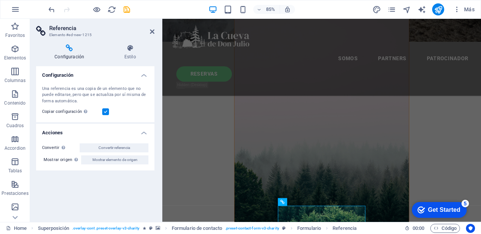
scroll to position [256, 0]
click at [106, 110] on label at bounding box center [105, 111] width 7 height 7
click at [0, 0] on input "Copiar configuración Usa la misma configuración (flex, animación, posición, est…" at bounding box center [0, 0] width 0 height 0
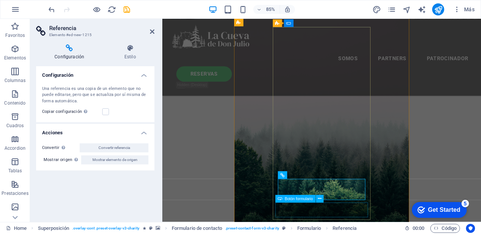
scroll to position [290, 0]
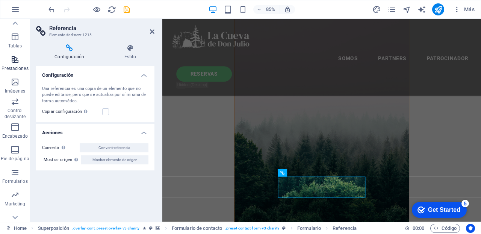
scroll to position [135, 0]
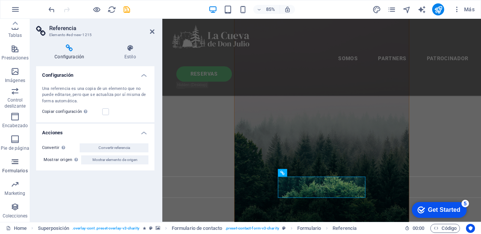
click at [15, 164] on icon "button" at bounding box center [15, 161] width 9 height 9
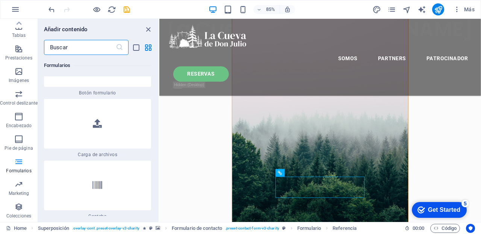
scroll to position [12120, 0]
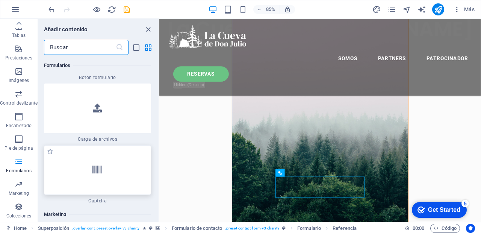
click at [96, 165] on icon at bounding box center [97, 170] width 10 height 10
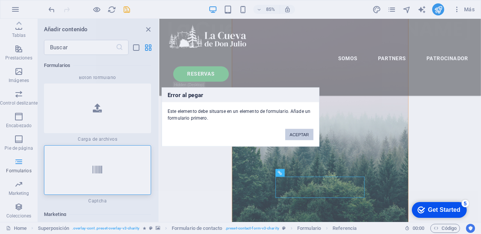
click at [300, 132] on button "ACEPTAR" at bounding box center [299, 134] width 28 height 11
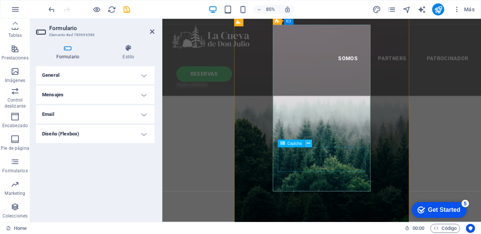
click at [309, 143] on icon at bounding box center [308, 143] width 3 height 7
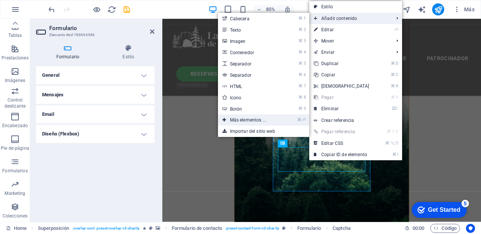
click at [259, 120] on link "⌘ ⏎ Más elementos ..." at bounding box center [249, 119] width 63 height 11
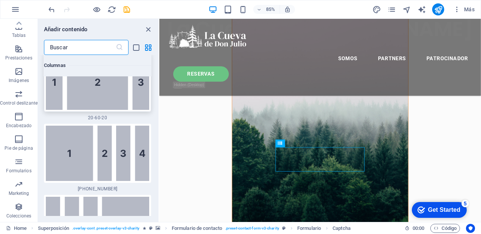
scroll to position [1494, 0]
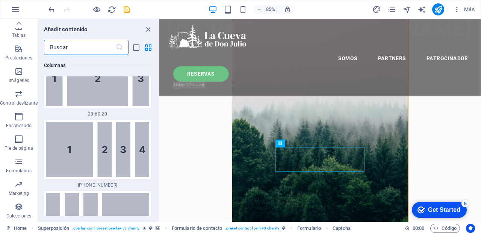
click at [73, 43] on input "text" at bounding box center [80, 47] width 72 height 15
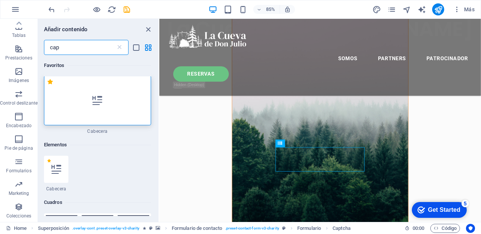
scroll to position [0, 0]
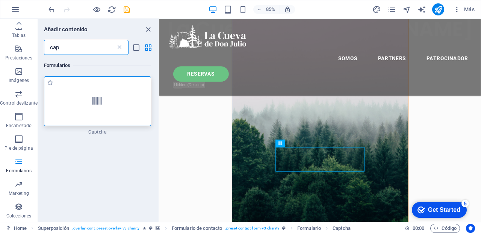
type input "cap"
click at [93, 95] on div at bounding box center [97, 101] width 107 height 50
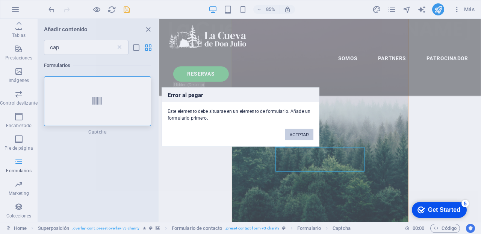
click at [298, 135] on button "ACEPTAR" at bounding box center [299, 134] width 28 height 11
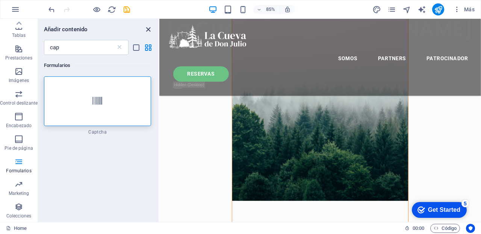
click at [148, 28] on icon "close panel" at bounding box center [148, 29] width 9 height 9
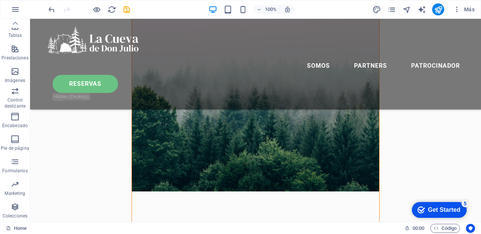
scroll to position [286, 0]
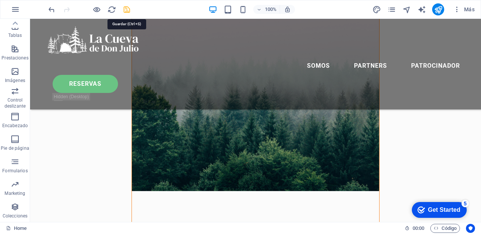
click at [128, 9] on icon "save" at bounding box center [127, 9] width 9 height 9
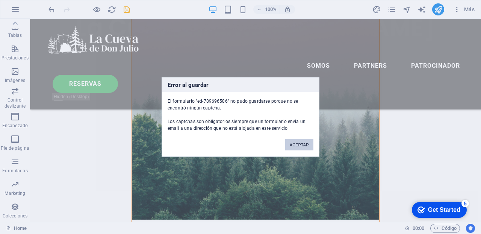
click at [298, 146] on button "ACEPTAR" at bounding box center [299, 144] width 28 height 11
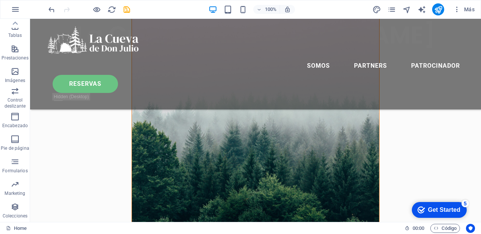
scroll to position [254, 0]
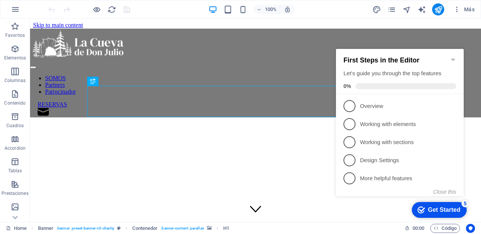
click at [453, 56] on icon "Minimize checklist" at bounding box center [453, 59] width 6 height 6
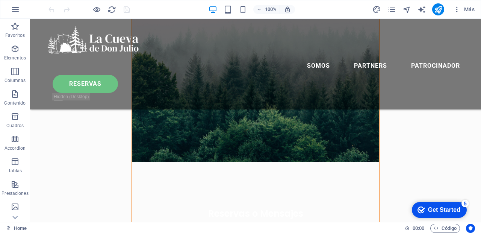
scroll to position [329, 0]
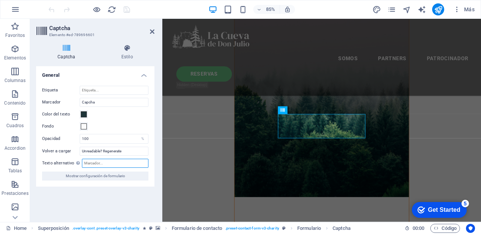
click at [90, 162] on input "Texto alternativo El texto alternativo es usado por aquellos dispositivos que n…" at bounding box center [115, 163] width 67 height 9
type input "j"
type input "DONJULIO"
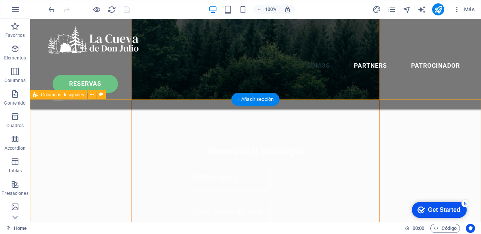
scroll to position [401, 0]
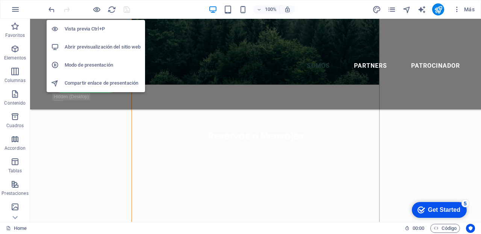
click at [100, 47] on h6 "Abrir previsualización del sitio web" at bounding box center [103, 46] width 76 height 9
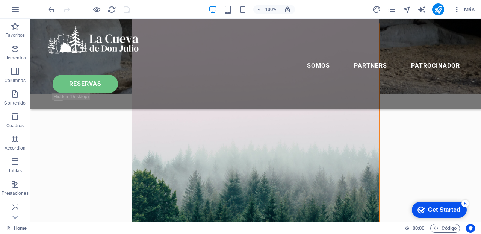
scroll to position [193, 0]
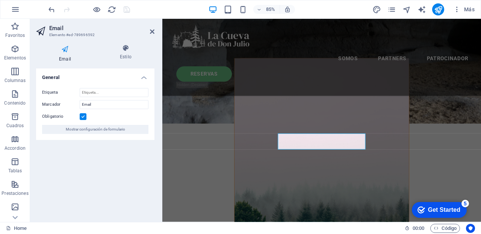
click at [151, 29] on icon at bounding box center [152, 32] width 5 height 6
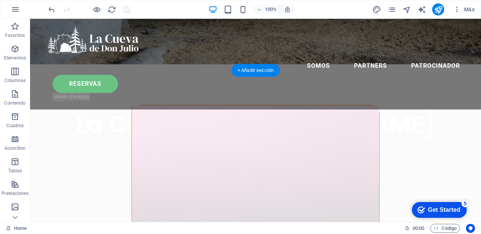
scroll to position [0, 0]
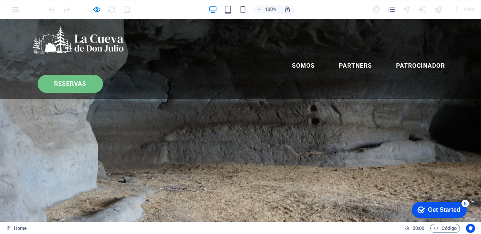
click at [103, 75] on link "RESERVAS" at bounding box center [70, 84] width 65 height 18
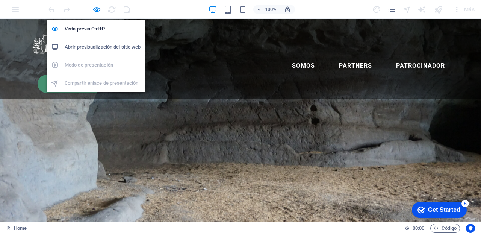
click at [86, 47] on h6 "Abrir previsualización del sitio web" at bounding box center [103, 46] width 76 height 9
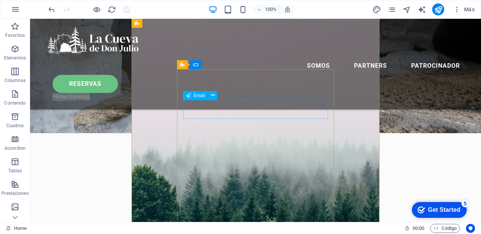
scroll to position [185, 0]
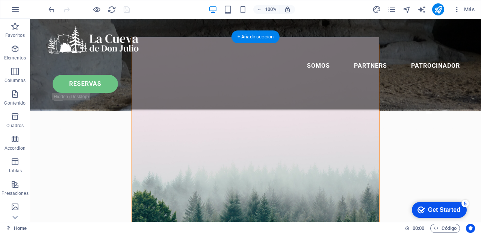
click at [147, 117] on figure at bounding box center [255, 168] width 247 height 263
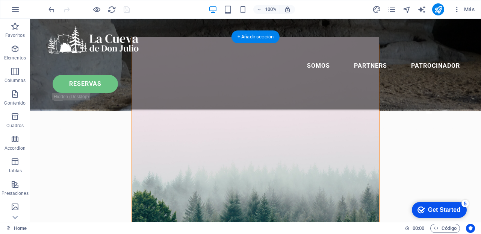
click at [145, 112] on figure at bounding box center [255, 168] width 247 height 263
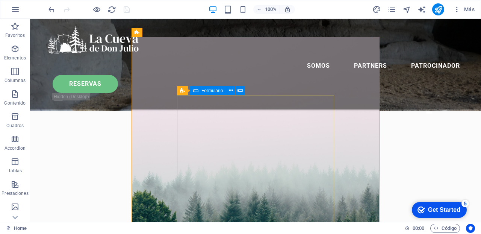
click at [211, 90] on span "Formulario" at bounding box center [211, 90] width 21 height 5
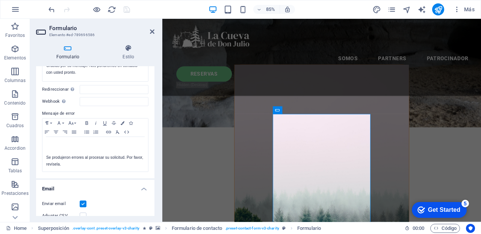
scroll to position [0, 0]
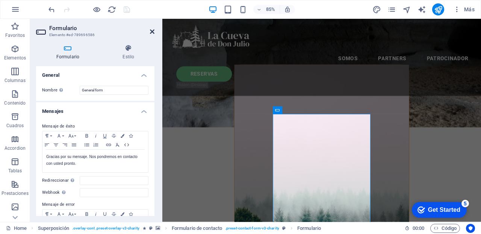
click at [150, 29] on icon at bounding box center [152, 32] width 5 height 6
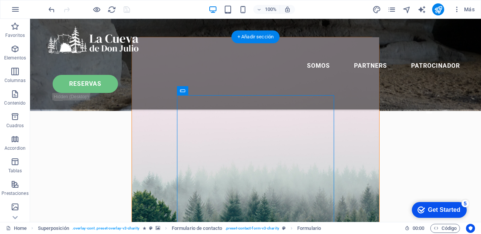
click at [141, 71] on figure at bounding box center [255, 168] width 247 height 263
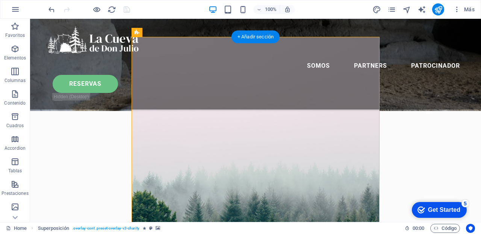
click at [141, 71] on figure at bounding box center [255, 168] width 247 height 263
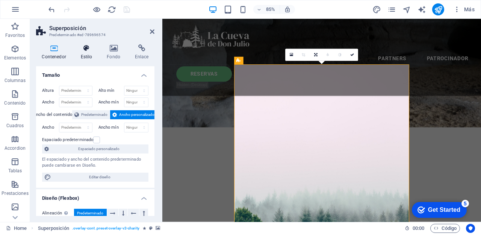
click at [88, 48] on icon at bounding box center [86, 48] width 23 height 8
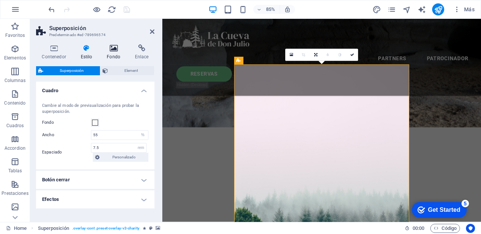
click at [115, 47] on icon at bounding box center [113, 48] width 25 height 8
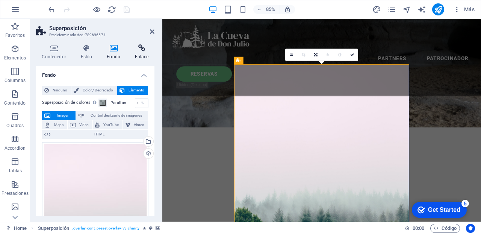
click at [143, 47] on icon at bounding box center [142, 48] width 26 height 8
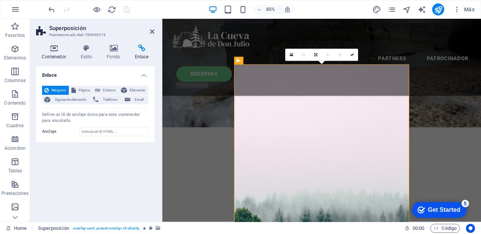
click at [50, 48] on icon at bounding box center [54, 48] width 36 height 8
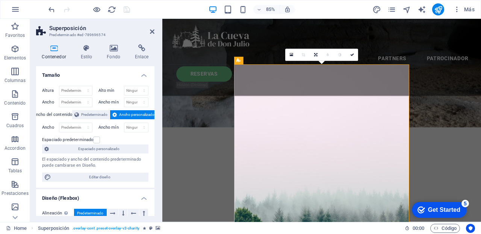
click at [268, 110] on figure at bounding box center [350, 223] width 206 height 300
click at [152, 29] on icon at bounding box center [152, 32] width 5 height 6
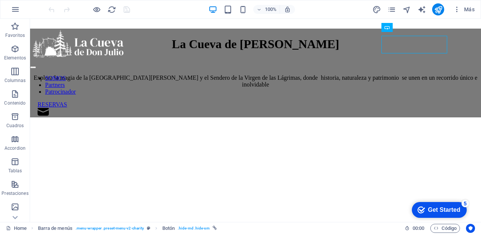
scroll to position [206, 0]
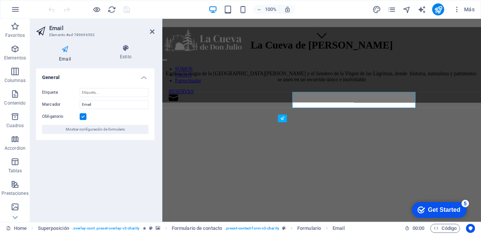
click at [251, 61] on figure at bounding box center [349, 61] width 369 height 0
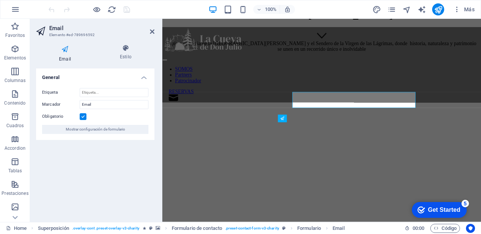
click at [251, 61] on figure at bounding box center [349, 61] width 369 height 0
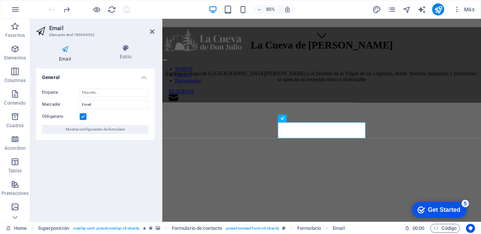
click at [251, 61] on figure at bounding box center [349, 61] width 369 height 0
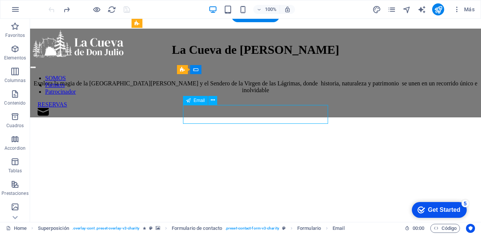
click at [118, 26] on figure at bounding box center [255, 26] width 445 height 0
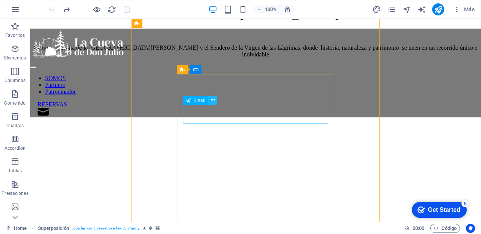
click at [212, 100] on icon at bounding box center [213, 100] width 4 height 8
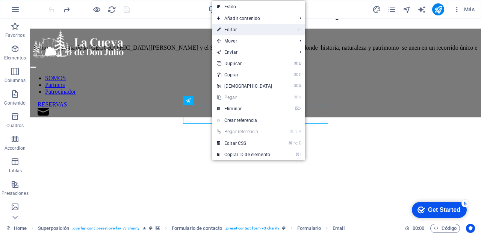
click at [235, 29] on link "⏎ Editar" at bounding box center [244, 29] width 65 height 11
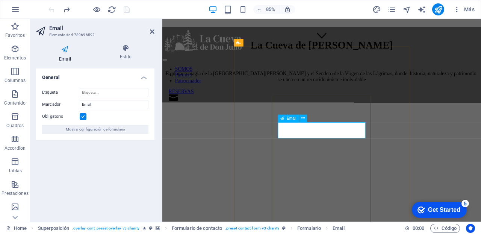
drag, startPoint x: 307, startPoint y: 150, endPoint x: 365, endPoint y: 151, distance: 57.5
type input "m"
click at [249, 61] on figure at bounding box center [349, 61] width 369 height 0
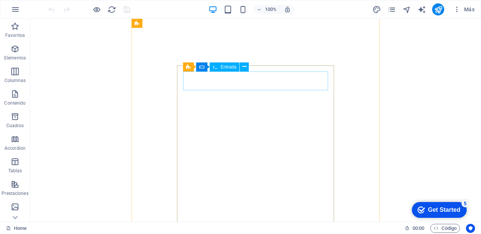
click at [231, 68] on span "Entrada" at bounding box center [229, 67] width 16 height 5
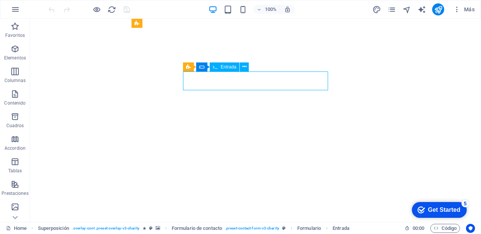
click at [231, 68] on span "Entrada" at bounding box center [229, 67] width 16 height 5
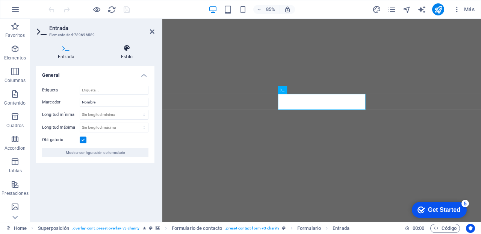
click at [126, 51] on icon at bounding box center [126, 48] width 55 height 8
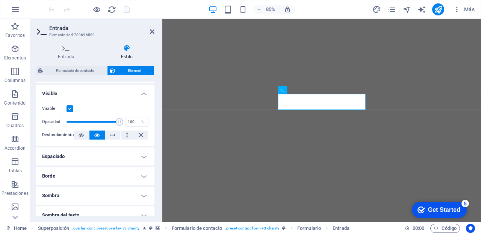
scroll to position [121, 0]
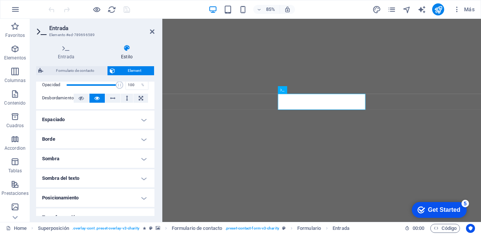
click at [141, 116] on h4 "Espaciado" at bounding box center [95, 120] width 118 height 18
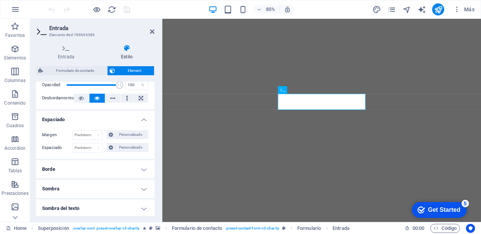
click at [145, 169] on h4 "Borde" at bounding box center [95, 169] width 118 height 18
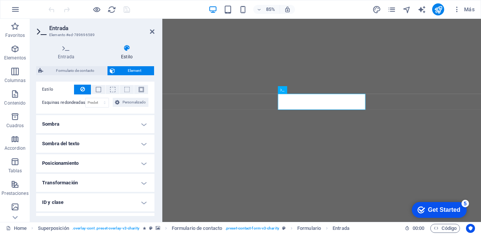
scroll to position [218, 0]
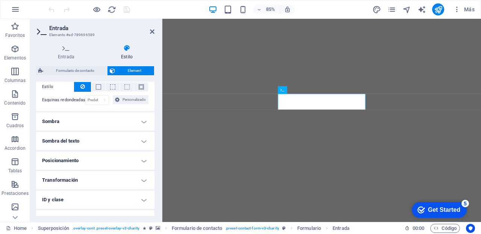
click at [143, 121] on h4 "Sombra" at bounding box center [95, 121] width 118 height 18
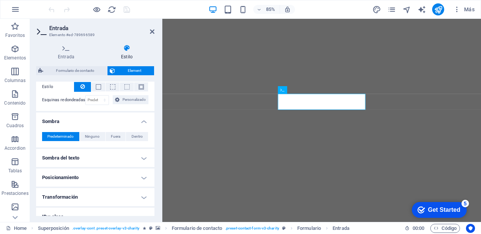
click at [144, 156] on h4 "Sombra del texto" at bounding box center [95, 158] width 118 height 18
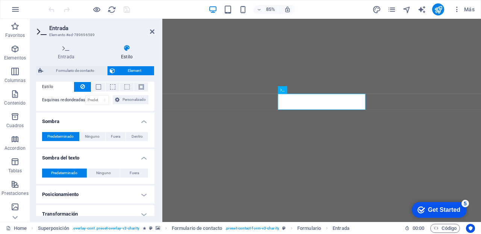
click at [141, 193] on h4 "Posicionamiento" at bounding box center [95, 194] width 118 height 18
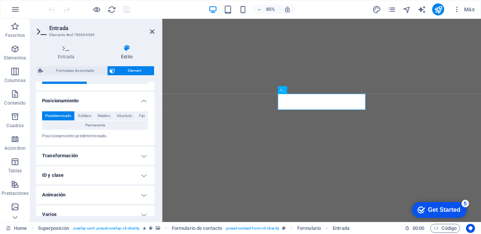
scroll to position [320, 0]
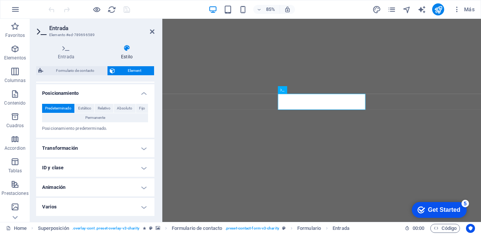
click at [141, 145] on h4 "Transformación" at bounding box center [95, 148] width 118 height 18
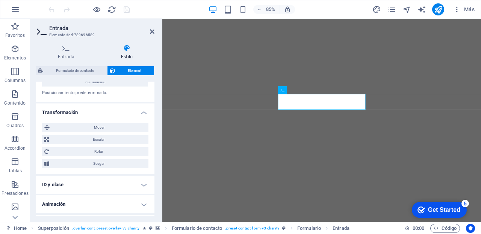
scroll to position [372, 0]
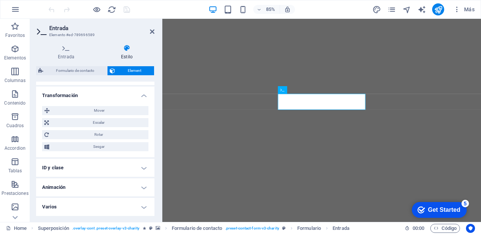
click at [141, 168] on h4 "ID y clase" at bounding box center [95, 168] width 118 height 18
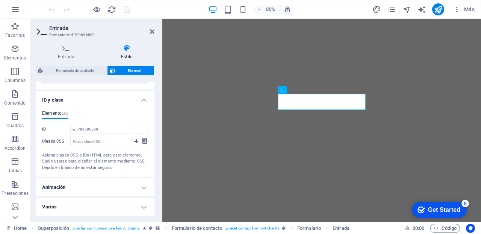
click at [144, 189] on h4 "Animación" at bounding box center [95, 187] width 118 height 18
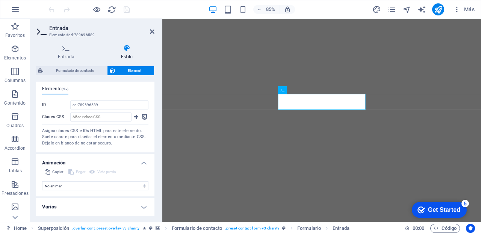
click at [141, 205] on h4 "Varios" at bounding box center [95, 207] width 118 height 18
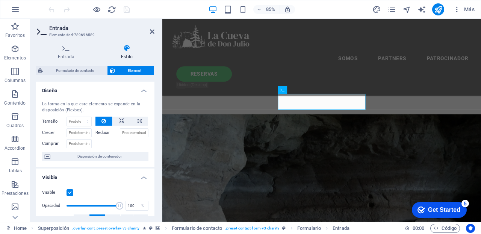
scroll to position [215, 0]
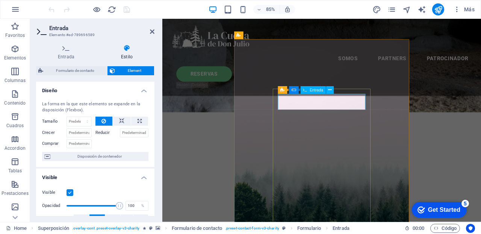
click at [67, 52] on h4 "Entrada" at bounding box center [67, 52] width 63 height 16
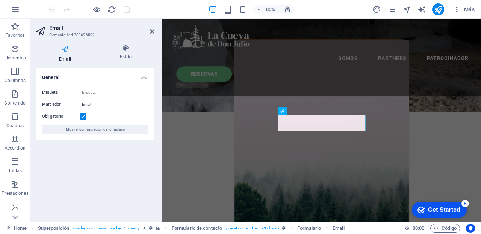
click at [83, 117] on label at bounding box center [83, 116] width 7 height 7
click at [0, 0] on input "Obligatorio" at bounding box center [0, 0] width 0 height 0
click at [114, 170] on div "General Etiqueta Marcador Email Obligatorio Mostrar configuración de formulario" at bounding box center [95, 141] width 118 height 147
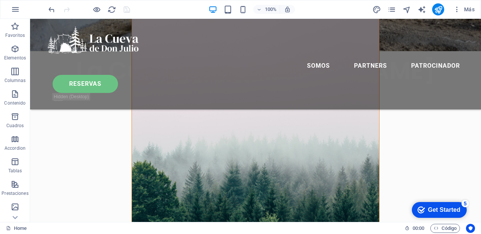
scroll to position [215, 0]
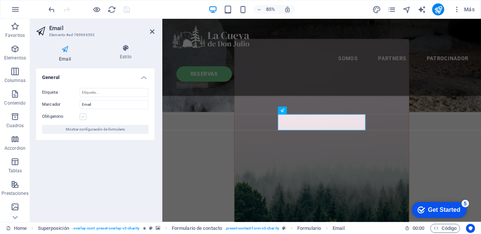
click at [82, 117] on label at bounding box center [83, 116] width 7 height 7
click at [0, 0] on input "Obligatorio" at bounding box center [0, 0] width 0 height 0
click at [127, 8] on icon "save" at bounding box center [127, 9] width 9 height 9
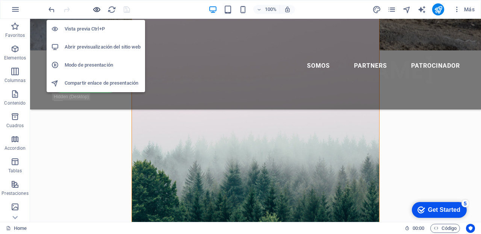
click at [98, 11] on icon "button" at bounding box center [96, 9] width 9 height 9
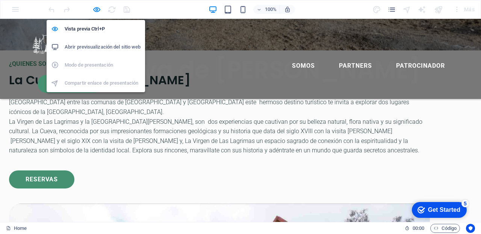
click at [92, 47] on h6 "Abrir previsualización del sitio web" at bounding box center [103, 46] width 76 height 9
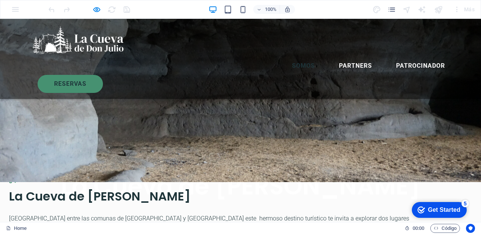
scroll to position [0, 0]
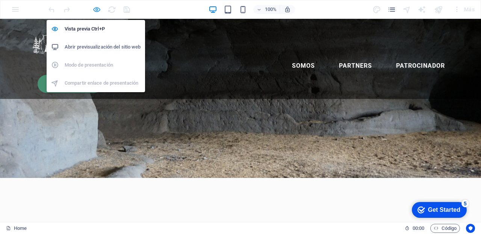
click at [97, 11] on icon "button" at bounding box center [96, 9] width 9 height 9
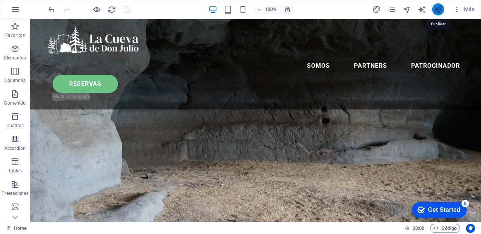
click at [439, 12] on icon "publish" at bounding box center [438, 9] width 9 height 9
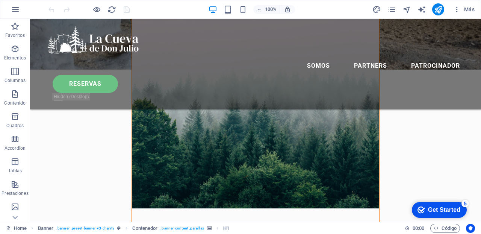
scroll to position [280, 0]
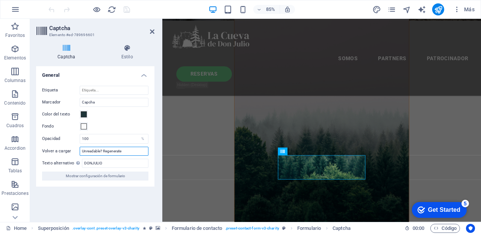
drag, startPoint x: 101, startPoint y: 151, endPoint x: 79, endPoint y: 151, distance: 21.8
click at [80, 151] on input "Unreadable? Regenerate" at bounding box center [114, 151] width 69 height 9
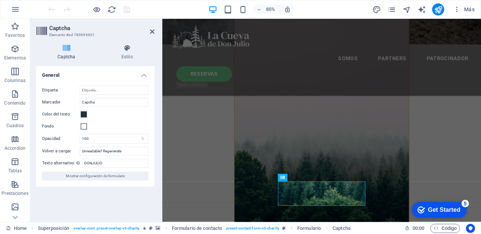
scroll to position [250, 0]
click at [95, 89] on input "Etiqueta" at bounding box center [114, 90] width 69 height 9
type input "1"
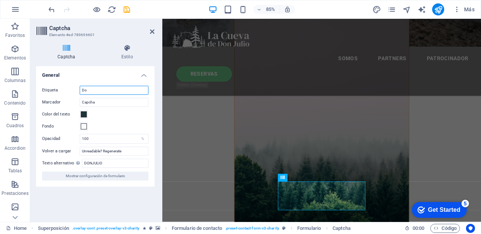
type input "D"
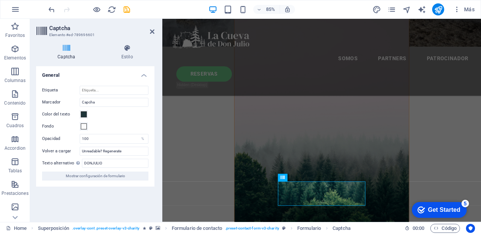
click at [55, 27] on h2 "Captcha" at bounding box center [101, 28] width 105 height 7
click at [97, 176] on span "Mostrar configuración de formulario" at bounding box center [95, 175] width 59 height 9
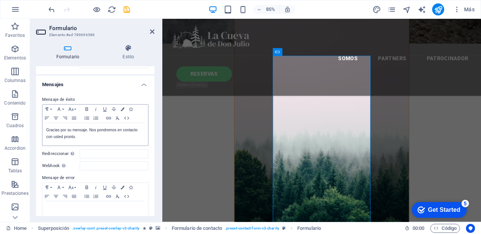
scroll to position [0, 0]
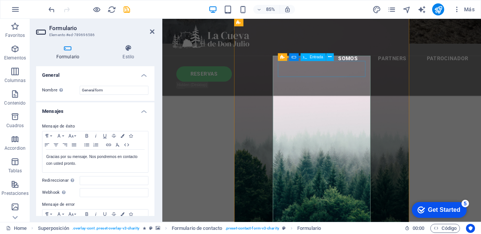
click at [319, 55] on span "Entrada" at bounding box center [317, 57] width 14 height 4
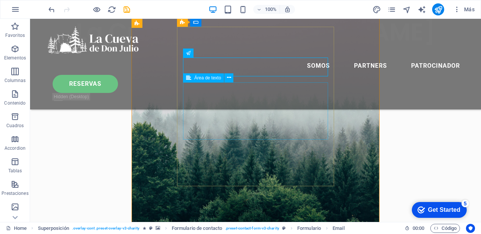
click at [203, 77] on span "Área de texto" at bounding box center [207, 78] width 27 height 5
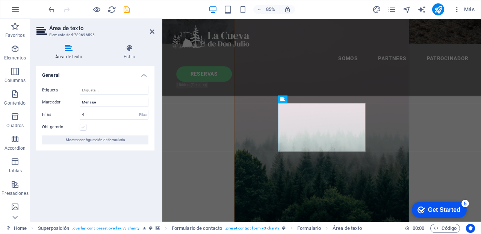
click at [83, 126] on label at bounding box center [83, 127] width 7 height 7
click at [0, 0] on input "Obligatorio" at bounding box center [0, 0] width 0 height 0
click at [127, 9] on icon "save" at bounding box center [127, 9] width 9 height 9
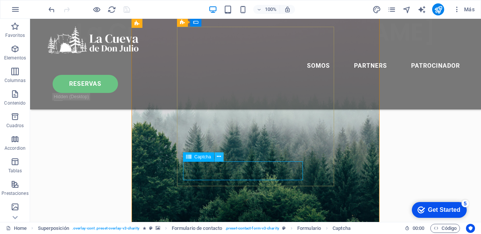
click at [219, 156] on icon at bounding box center [219, 157] width 4 height 8
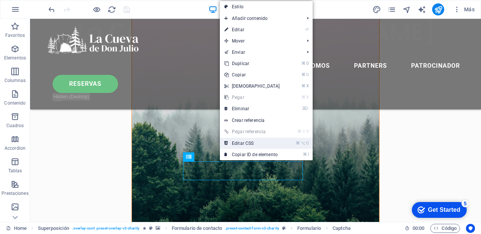
click at [238, 143] on link "⌘ ⌥ C Editar CSS" at bounding box center [252, 143] width 65 height 11
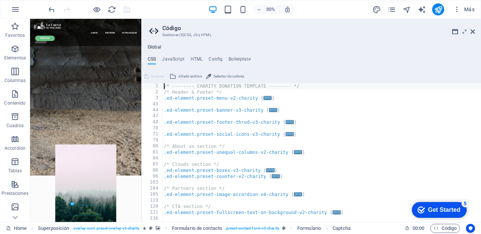
click at [175, 56] on div "Global CSS JavaScript HTML Config Boilerplate /* -------- CHARITY DONATION TEMP…" at bounding box center [311, 132] width 339 height 177
click at [174, 58] on h4 "JavaScript" at bounding box center [173, 60] width 22 height 8
type textarea "/* JS for preset "Menu V2" */"
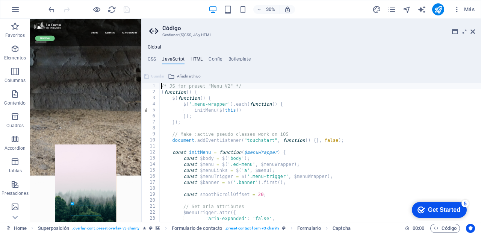
click at [198, 58] on h4 "HTML" at bounding box center [197, 60] width 12 height 8
type textarea "<a href="#main-content" class="wv-link-content button">Skip to main content</a>"
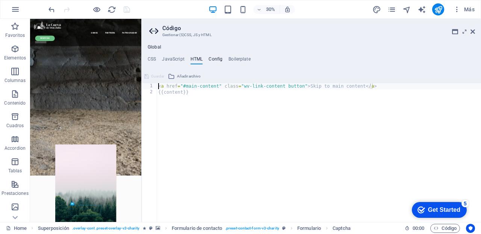
click at [215, 59] on h4 "Config" at bounding box center [216, 60] width 14 height 8
type textarea "$color-user-5: #000000;"
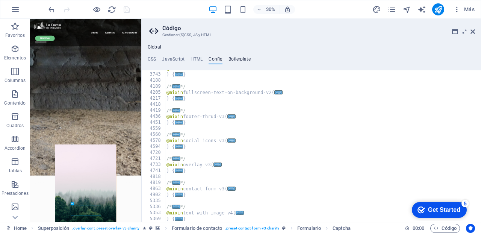
click at [236, 58] on h4 "Boilerplate" at bounding box center [240, 60] width 22 height 8
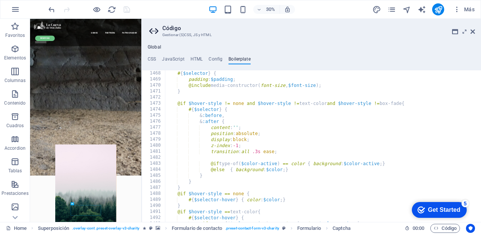
scroll to position [4397, 0]
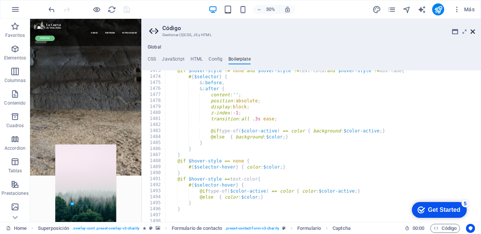
click at [474, 32] on icon at bounding box center [473, 32] width 5 height 6
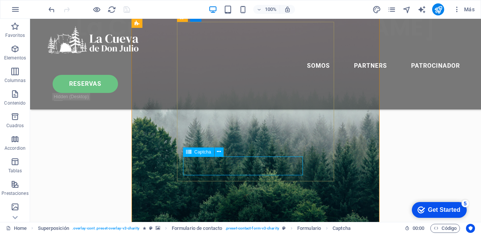
click at [0, 0] on span "Captcha" at bounding box center [0, 0] width 0 height 0
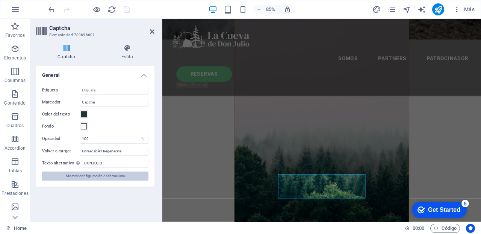
click at [106, 175] on span "Mostrar configuración de formulario" at bounding box center [95, 175] width 59 height 9
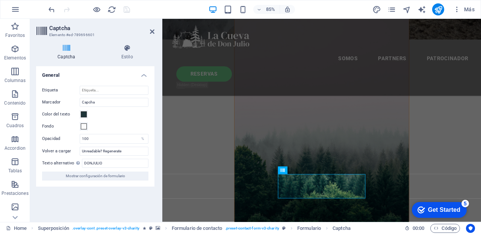
click at [41, 30] on icon at bounding box center [41, 31] width 11 height 11
click at [128, 49] on icon at bounding box center [127, 48] width 55 height 8
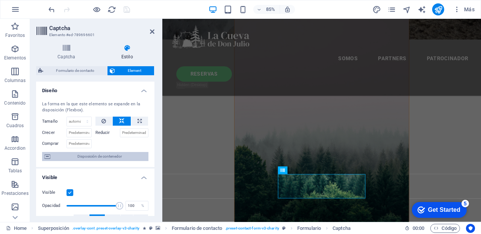
click at [86, 153] on span "Disposición de contenedor" at bounding box center [100, 156] width 94 height 9
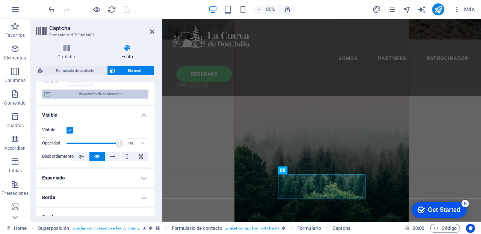
scroll to position [63, 0]
click at [70, 129] on label at bounding box center [70, 129] width 7 height 7
click at [0, 0] on input "Visible" at bounding box center [0, 0] width 0 height 0
click at [70, 129] on label at bounding box center [70, 129] width 7 height 7
click at [0, 0] on input "Visible" at bounding box center [0, 0] width 0 height 0
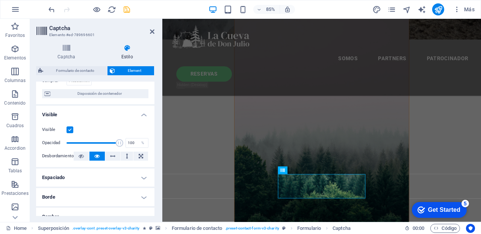
click at [70, 129] on label at bounding box center [70, 129] width 7 height 7
click at [0, 0] on input "Visible" at bounding box center [0, 0] width 0 height 0
click at [70, 129] on label at bounding box center [70, 129] width 7 height 7
click at [0, 0] on input "Visible" at bounding box center [0, 0] width 0 height 0
click at [70, 129] on label at bounding box center [70, 129] width 7 height 7
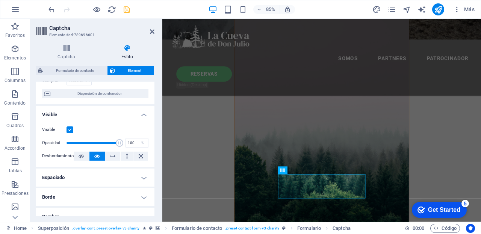
click at [0, 0] on input "Visible" at bounding box center [0, 0] width 0 height 0
click at [70, 129] on label at bounding box center [70, 129] width 7 height 7
click at [0, 0] on input "Visible" at bounding box center [0, 0] width 0 height 0
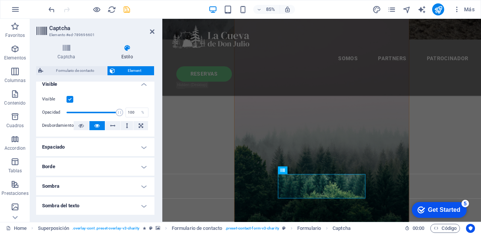
scroll to position [95, 0]
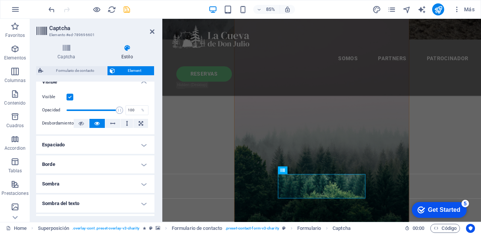
click at [141, 142] on h4 "Espaciado" at bounding box center [95, 145] width 118 height 18
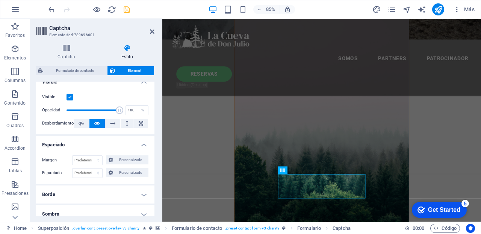
click at [141, 142] on h4 "Espaciado" at bounding box center [95, 143] width 118 height 14
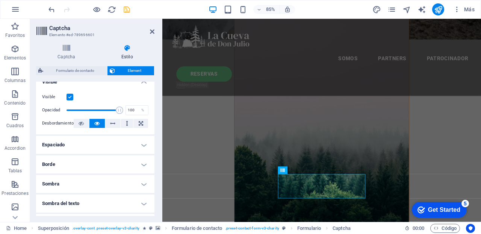
click at [144, 166] on h4 "Borde" at bounding box center [95, 164] width 118 height 18
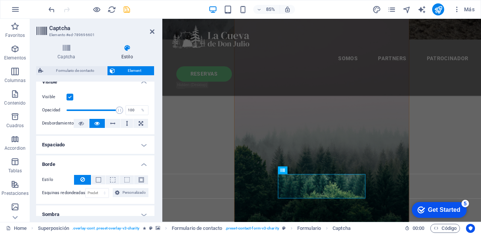
click at [144, 166] on h4 "Borde" at bounding box center [95, 162] width 118 height 14
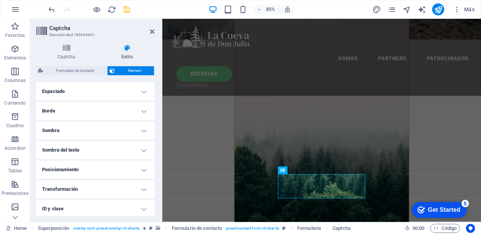
scroll to position [149, 0]
click at [144, 166] on h4 "Posicionamiento" at bounding box center [95, 169] width 118 height 18
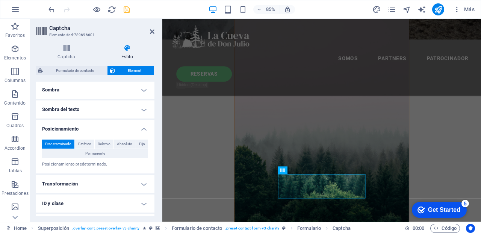
scroll to position [190, 0]
click at [143, 127] on h4 "Posicionamiento" at bounding box center [95, 126] width 118 height 14
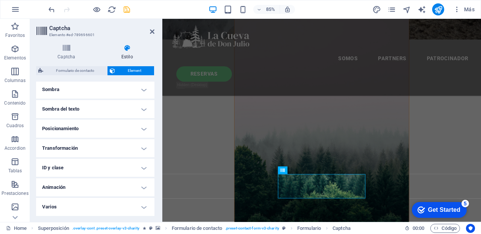
scroll to position [190, 0]
click at [142, 148] on h4 "Transformación" at bounding box center [95, 148] width 118 height 18
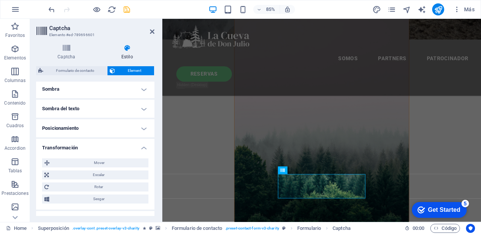
click at [142, 148] on h4 "Transformación" at bounding box center [95, 146] width 118 height 14
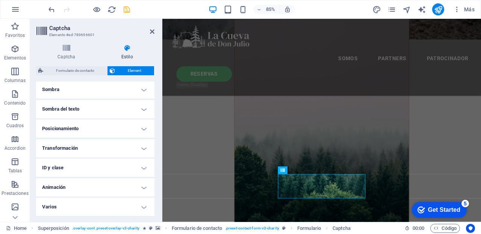
click at [144, 165] on h4 "ID y clase" at bounding box center [95, 168] width 118 height 18
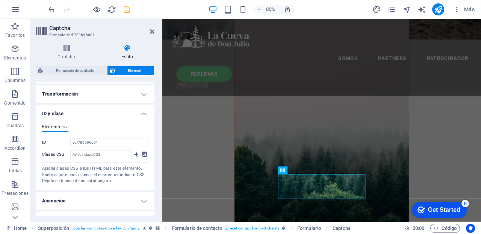
scroll to position [255, 0]
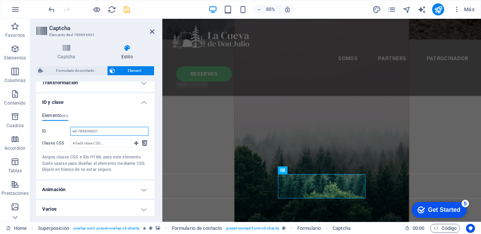
click at [100, 130] on input "ed-789696601" at bounding box center [109, 131] width 78 height 9
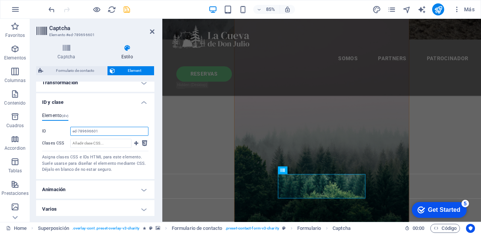
scroll to position [257, 0]
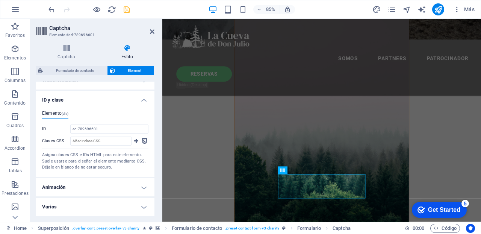
click at [142, 100] on h4 "ID y clase" at bounding box center [95, 98] width 118 height 14
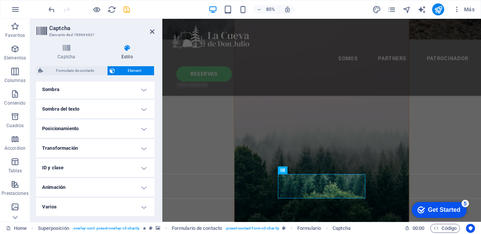
scroll to position [190, 0]
click at [142, 187] on h4 "Animación" at bounding box center [95, 187] width 118 height 18
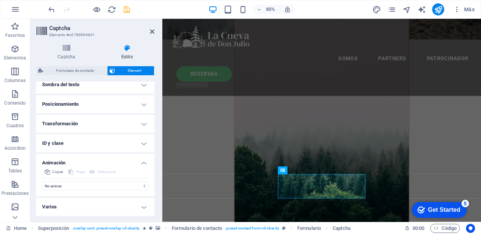
click at [141, 162] on h4 "Animación" at bounding box center [95, 161] width 118 height 14
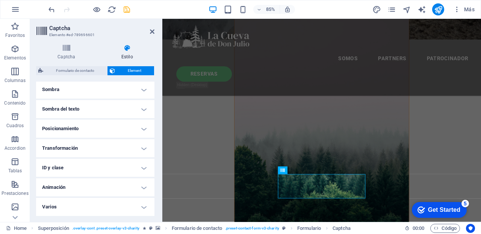
scroll to position [190, 0]
click at [142, 208] on h4 "Varios" at bounding box center [95, 207] width 118 height 18
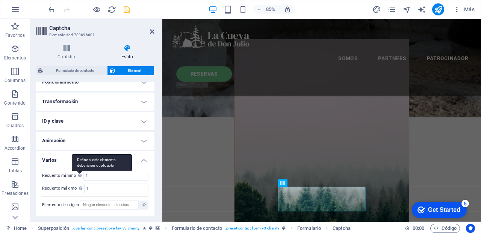
scroll to position [214, 0]
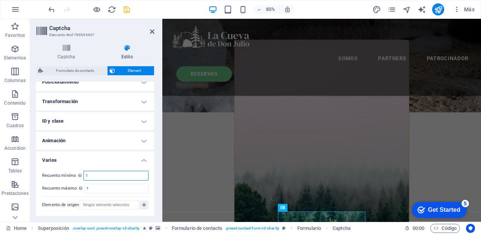
click at [94, 175] on input "1" at bounding box center [116, 175] width 64 height 9
type input "0"
click at [89, 190] on input "1" at bounding box center [117, 188] width 64 height 9
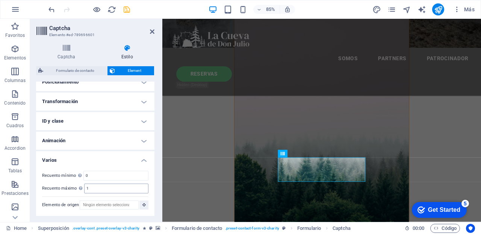
scroll to position [245, 0]
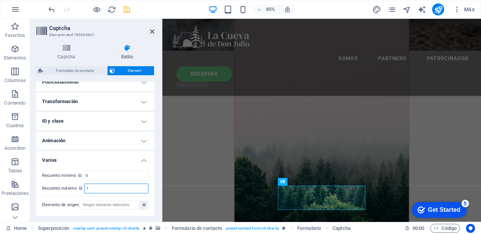
click at [93, 188] on input "1" at bounding box center [117, 188] width 64 height 9
type input "100"
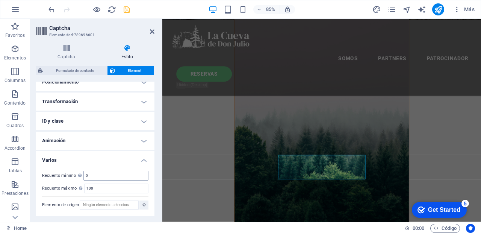
scroll to position [281, 0]
click at [92, 175] on input "0" at bounding box center [116, 175] width 64 height 9
type input "1"
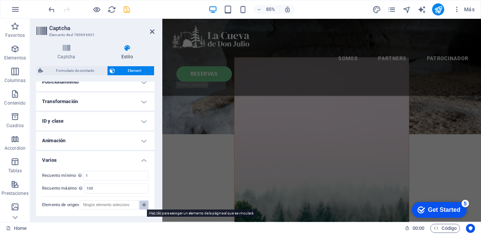
scroll to position [193, 0]
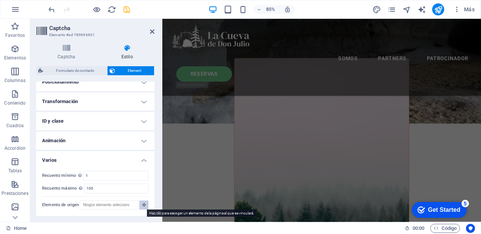
click at [143, 203] on icon at bounding box center [143, 205] width 3 height 4
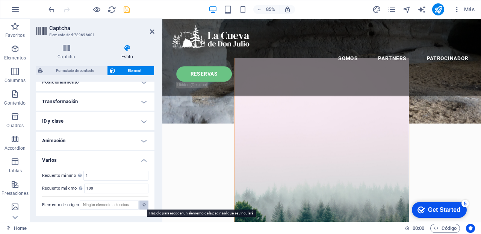
click at [143, 203] on icon at bounding box center [143, 205] width 3 height 4
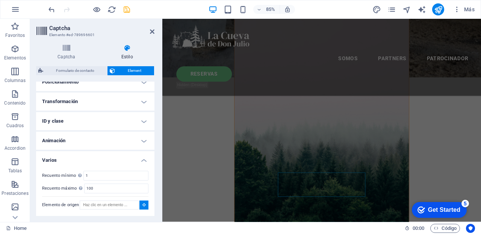
scroll to position [281, 0]
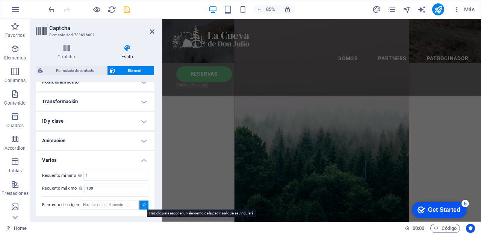
click at [142, 206] on button at bounding box center [143, 204] width 9 height 9
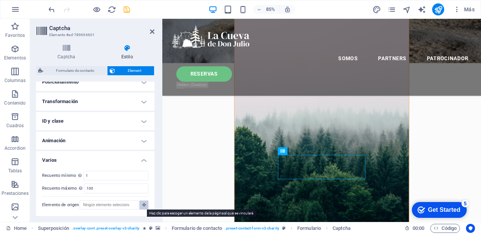
click at [140, 205] on button at bounding box center [143, 204] width 9 height 9
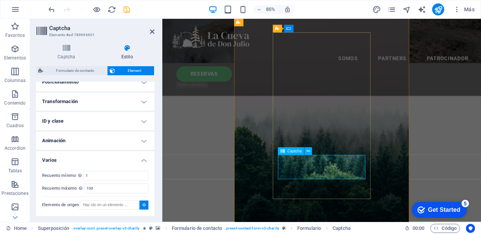
type input "#ed-789696601"
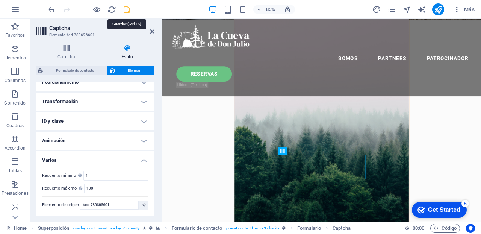
click at [128, 7] on icon "save" at bounding box center [127, 9] width 9 height 9
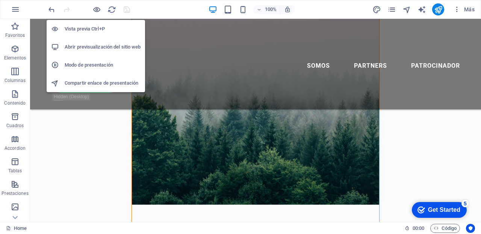
click at [91, 46] on h6 "Abrir previsualización del sitio web" at bounding box center [103, 46] width 76 height 9
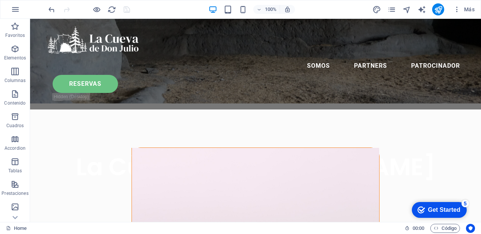
scroll to position [0, 0]
